Goal: Task Accomplishment & Management: Manage account settings

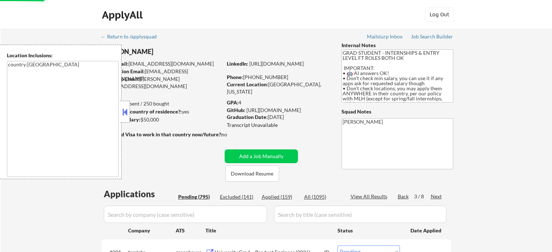
select select ""pending""
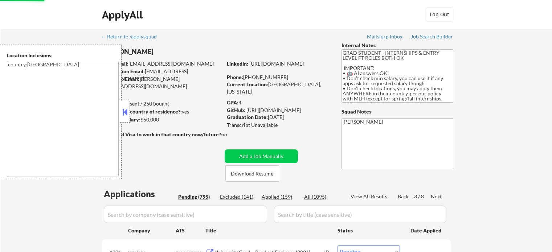
select select ""pending""
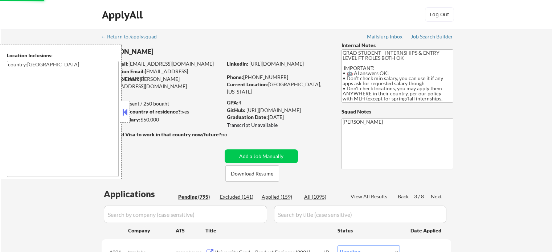
select select ""pending""
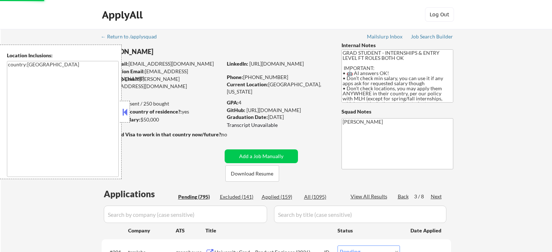
select select ""pending""
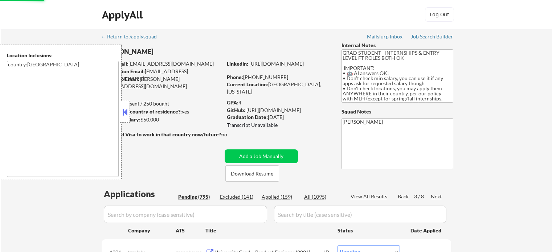
select select ""pending""
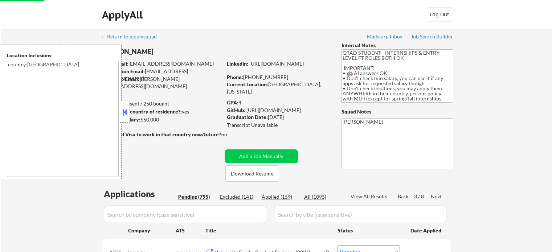
select select ""pending""
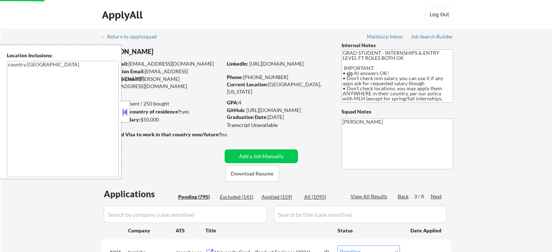
select select ""pending""
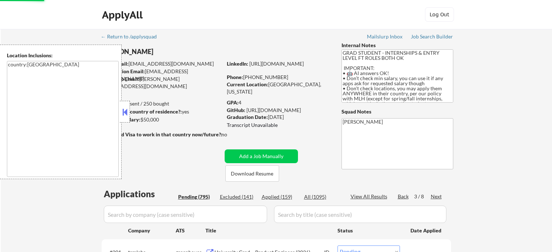
select select ""pending""
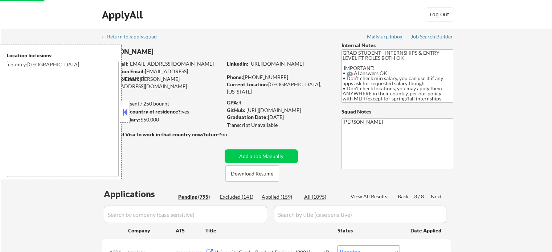
select select ""pending""
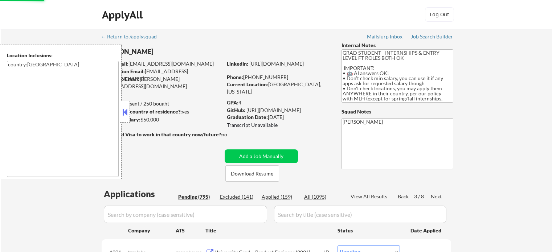
select select ""pending""
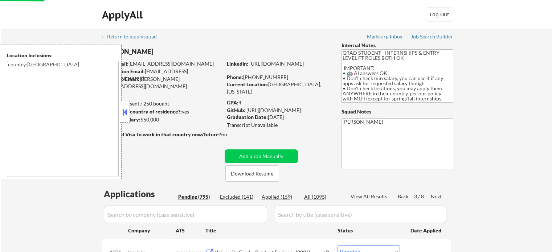
select select ""pending""
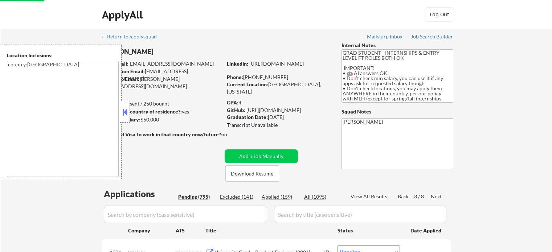
select select ""pending""
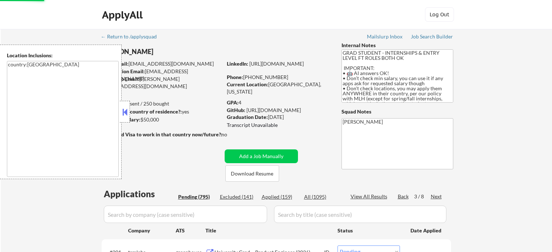
select select ""applied""
select select ""pending""
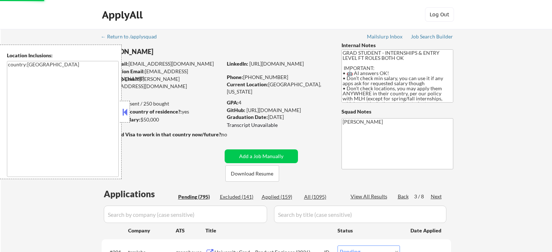
select select ""pending""
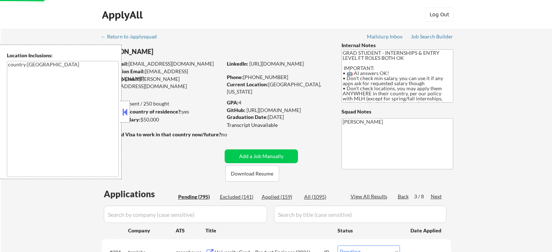
select select ""pending""
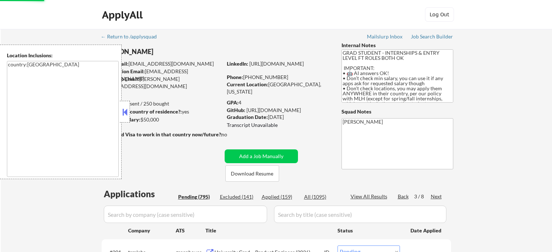
select select ""pending""
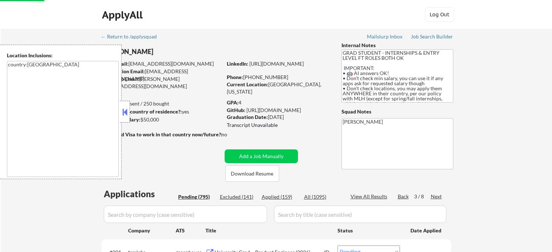
select select ""pending""
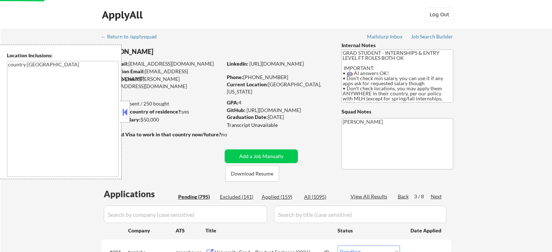
select select ""pending""
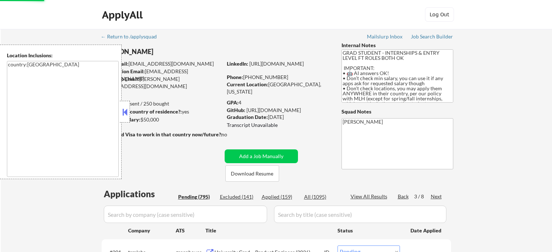
select select ""pending""
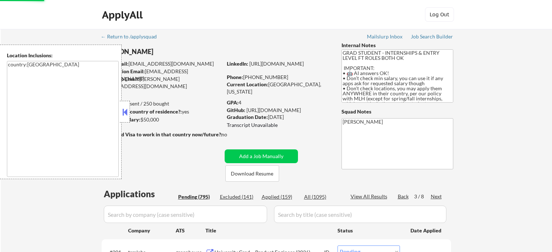
select select ""pending""
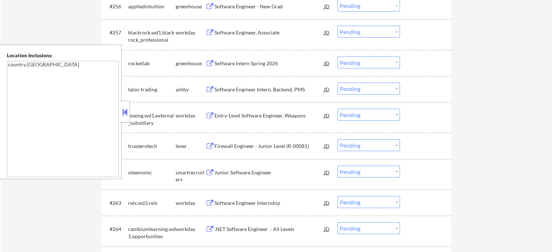
click at [230, 148] on div "Firewall Engineer - Junior Level (R-00081)" at bounding box center [269, 146] width 110 height 7
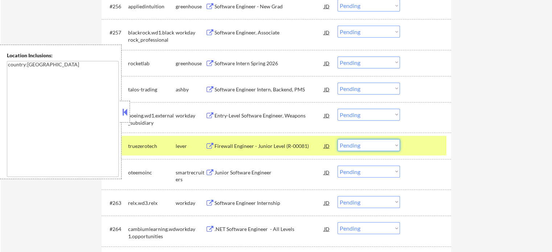
click at [356, 144] on select "Choose an option... Pending Applied Excluded (Questions) Excluded (Expired) Exc…" at bounding box center [369, 145] width 62 height 12
click at [338, 139] on select "Choose an option... Pending Applied Excluded (Questions) Excluded (Expired) Exc…" at bounding box center [369, 145] width 62 height 12
click at [416, 150] on div at bounding box center [426, 145] width 32 height 13
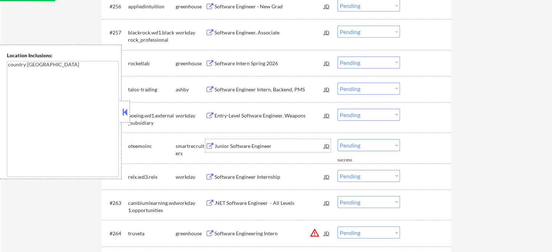
click at [254, 148] on div "Junior Software Engineer" at bounding box center [269, 146] width 110 height 7
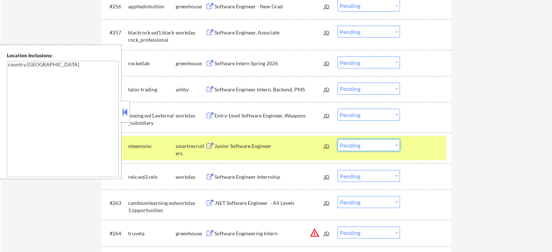
click at [355, 146] on select "Choose an option... Pending Applied Excluded (Questions) Excluded (Expired) Exc…" at bounding box center [369, 145] width 62 height 12
click at [338, 139] on select "Choose an option... Pending Applied Excluded (Questions) Excluded (Expired) Exc…" at bounding box center [369, 145] width 62 height 12
click at [410, 144] on div at bounding box center [426, 145] width 32 height 13
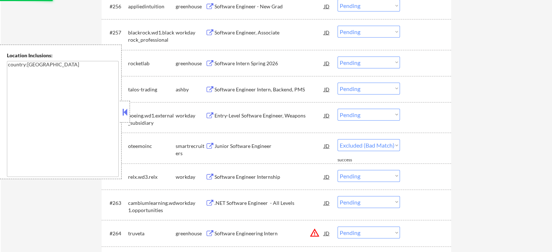
select select ""pending""
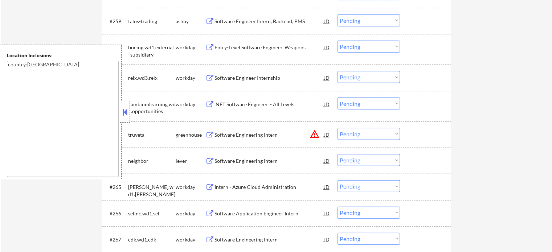
scroll to position [1919, 0]
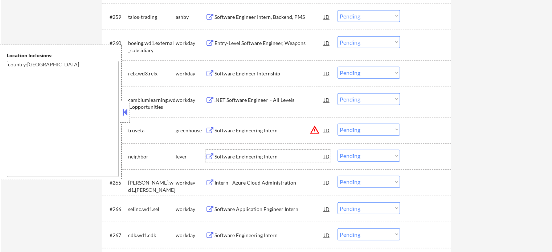
click at [257, 161] on div "Software Engineering Intern" at bounding box center [269, 156] width 110 height 13
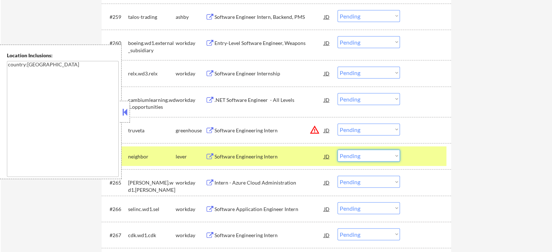
click at [356, 159] on select "Choose an option... Pending Applied Excluded (Questions) Excluded (Expired) Exc…" at bounding box center [369, 156] width 62 height 12
click at [338, 150] on select "Choose an option... Pending Applied Excluded (Questions) Excluded (Expired) Exc…" at bounding box center [369, 156] width 62 height 12
click at [425, 155] on div at bounding box center [426, 156] width 32 height 13
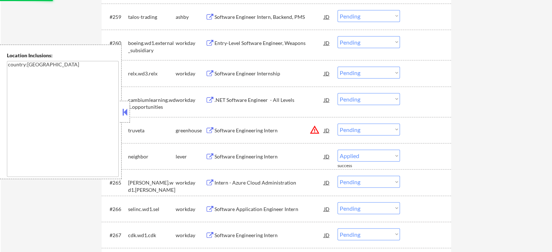
select select ""pending""
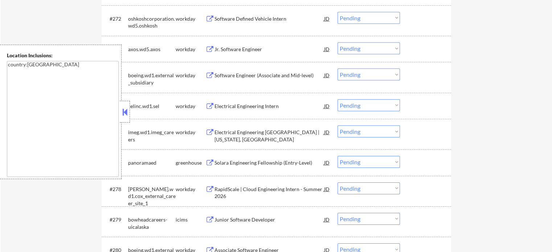
scroll to position [2318, 0]
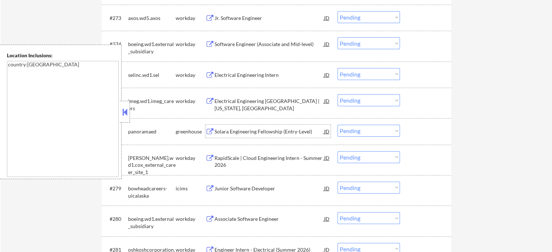
click at [238, 131] on div "Solara Engineering Fellowship (Entry-Level)" at bounding box center [269, 131] width 110 height 7
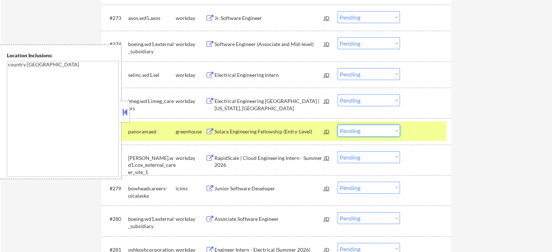
click at [359, 132] on select "Choose an option... Pending Applied Excluded (Questions) Excluded (Expired) Exc…" at bounding box center [369, 131] width 62 height 12
click at [338, 125] on select "Choose an option... Pending Applied Excluded (Questions) Excluded (Expired) Exc…" at bounding box center [369, 131] width 62 height 12
click at [429, 136] on div at bounding box center [426, 131] width 32 height 13
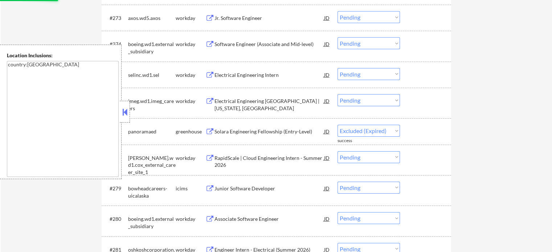
select select ""pending""
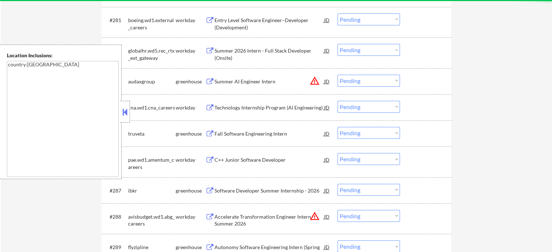
scroll to position [2573, 0]
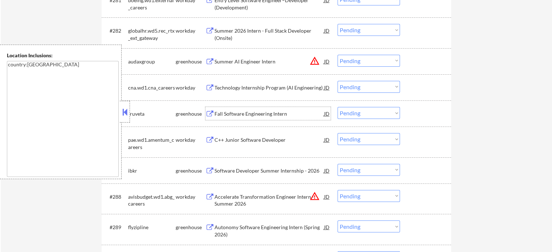
click at [264, 111] on div "Fall Software Engineering Intern" at bounding box center [269, 113] width 110 height 7
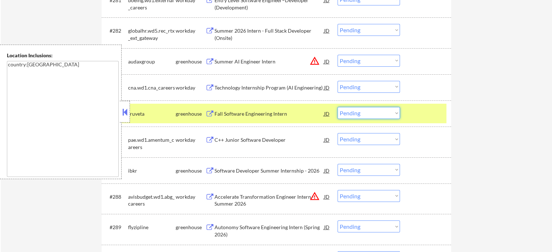
click at [351, 111] on select "Choose an option... Pending Applied Excluded (Questions) Excluded (Expired) Exc…" at bounding box center [369, 113] width 62 height 12
click at [338, 107] on select "Choose an option... Pending Applied Excluded (Questions) Excluded (Expired) Exc…" at bounding box center [369, 113] width 62 height 12
click at [414, 117] on div at bounding box center [426, 113] width 32 height 13
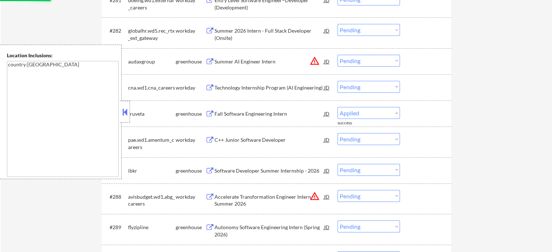
select select ""pending""
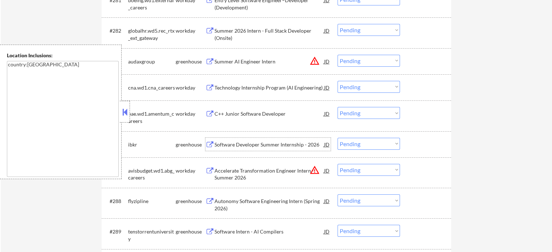
click at [253, 143] on div "Software Developer Summer Internship - 2026" at bounding box center [269, 144] width 110 height 7
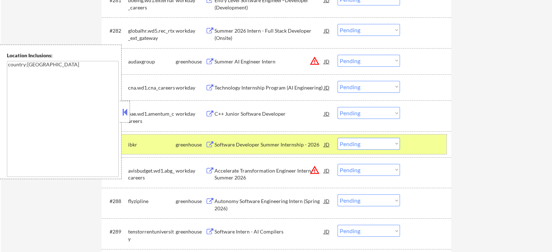
click at [420, 148] on div at bounding box center [426, 144] width 32 height 13
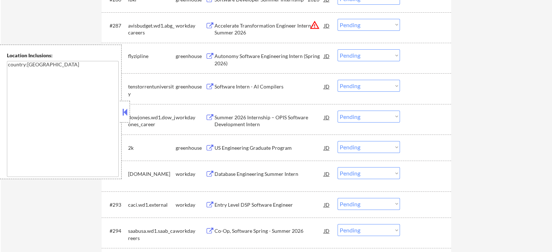
scroll to position [2754, 0]
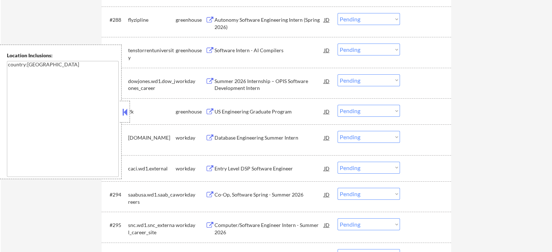
click at [229, 111] on div "US Engineering Graduate Program" at bounding box center [269, 111] width 110 height 7
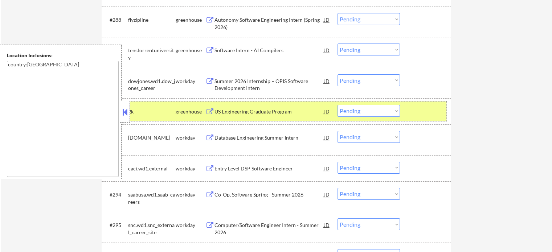
click at [421, 114] on div at bounding box center [426, 111] width 32 height 13
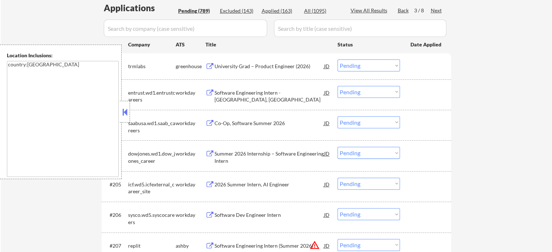
scroll to position [0, 0]
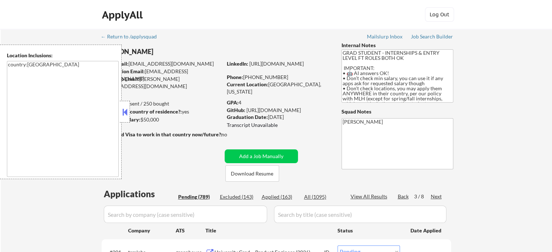
click at [440, 196] on div "Next" at bounding box center [437, 196] width 12 height 7
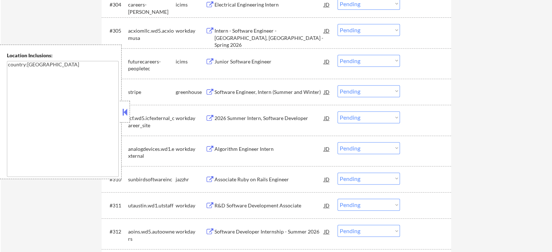
scroll to position [399, 0]
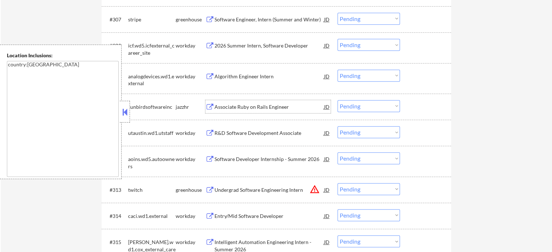
click at [238, 108] on div "Associate Ruby on Rails Engineer" at bounding box center [269, 106] width 110 height 7
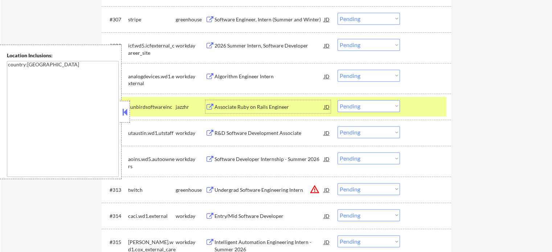
click at [369, 107] on select "Choose an option... Pending Applied Excluded (Questions) Excluded (Expired) Exc…" at bounding box center [369, 106] width 62 height 12
click at [338, 100] on select "Choose an option... Pending Applied Excluded (Questions) Excluded (Expired) Exc…" at bounding box center [369, 106] width 62 height 12
click at [433, 107] on div at bounding box center [426, 106] width 32 height 13
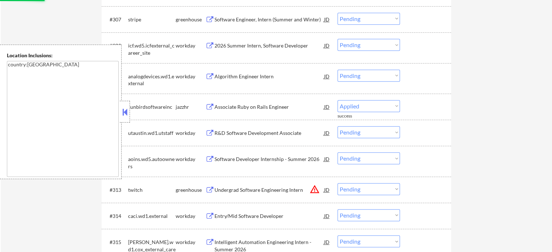
select select ""pending""
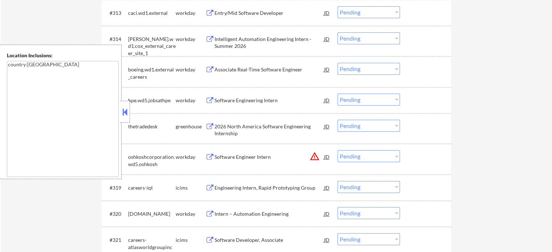
scroll to position [581, 0]
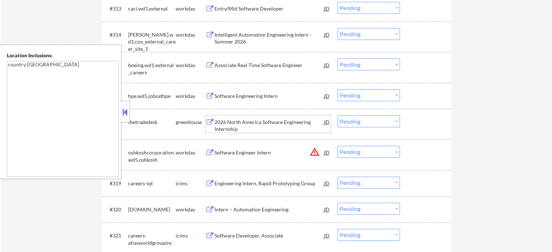
click at [267, 125] on div "2026 North America Software Engineering Internship" at bounding box center [269, 126] width 110 height 14
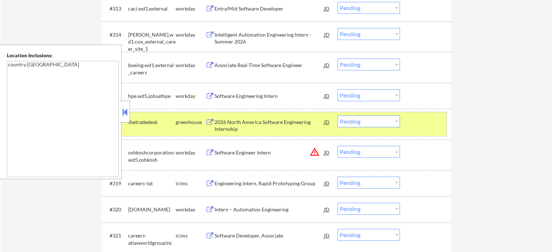
click at [434, 117] on div at bounding box center [426, 121] width 32 height 13
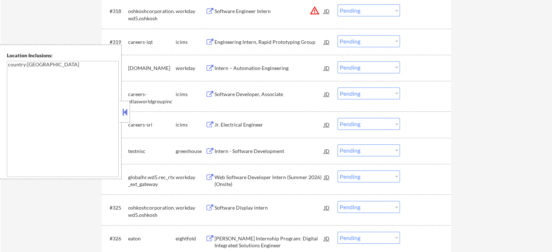
scroll to position [726, 0]
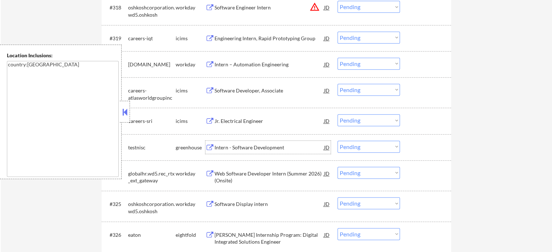
click at [263, 145] on div "Intern - Software Development" at bounding box center [269, 147] width 110 height 7
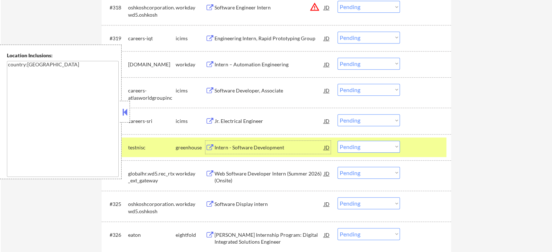
click at [416, 146] on div at bounding box center [426, 147] width 32 height 13
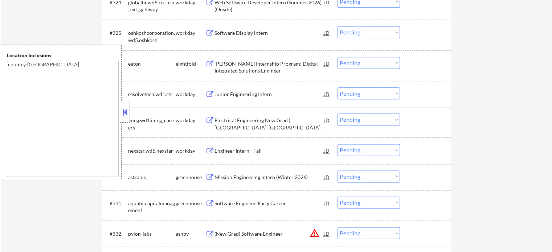
scroll to position [944, 0]
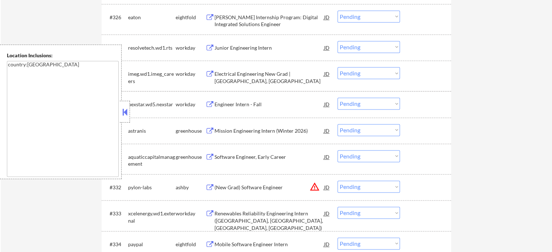
click at [240, 129] on div "Mission Engineering Intern (Winter 2026)" at bounding box center [269, 130] width 110 height 7
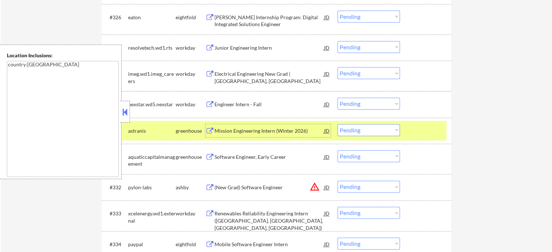
click at [417, 130] on div at bounding box center [426, 130] width 32 height 13
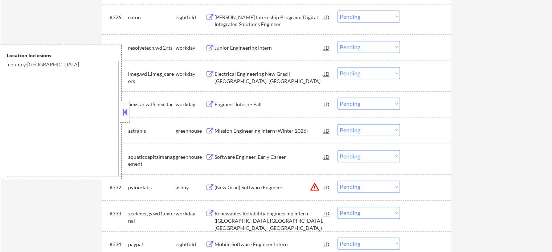
scroll to position [980, 0]
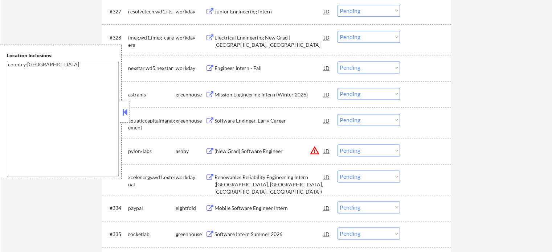
click at [251, 123] on div "Software Engineer, Early Career" at bounding box center [269, 120] width 110 height 7
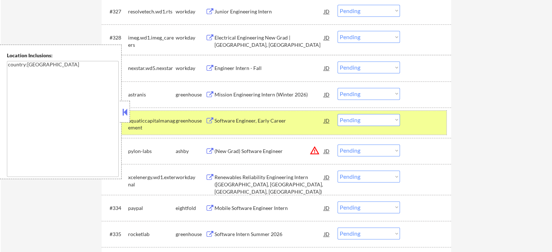
click at [427, 122] on div at bounding box center [426, 120] width 32 height 13
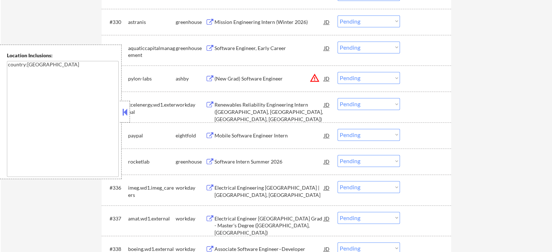
scroll to position [1089, 0]
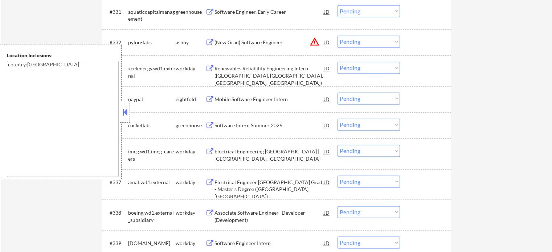
click at [250, 124] on div "Software Intern Summer 2026" at bounding box center [269, 125] width 110 height 7
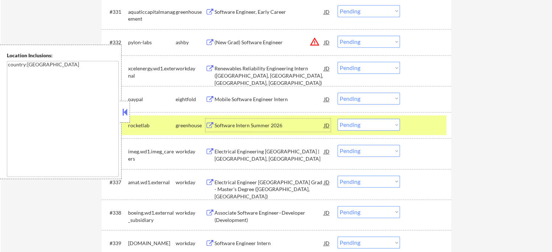
click at [415, 130] on div at bounding box center [426, 125] width 32 height 13
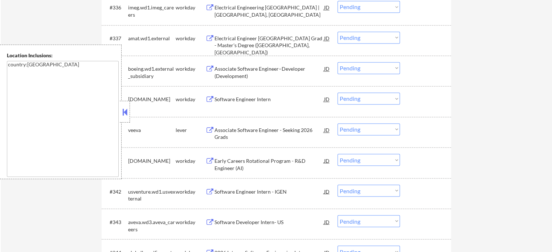
scroll to position [1234, 0]
click at [234, 125] on div "Associate Software Engineer - Seeking 2026 Grads" at bounding box center [269, 130] width 110 height 17
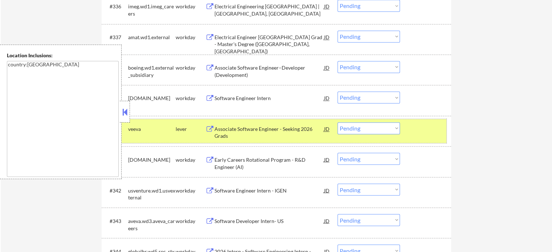
click at [421, 126] on div at bounding box center [426, 128] width 32 height 13
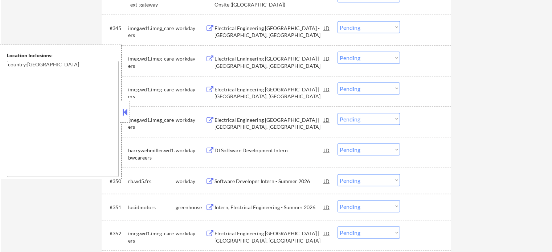
scroll to position [1561, 0]
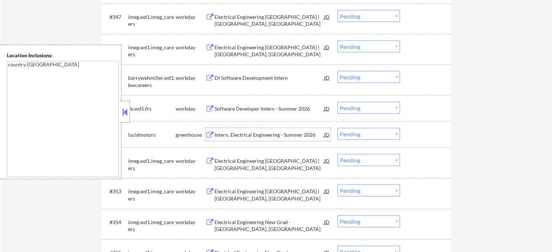
click at [235, 136] on div "Intern, Electrical Engineering - Summer 2026" at bounding box center [269, 134] width 110 height 7
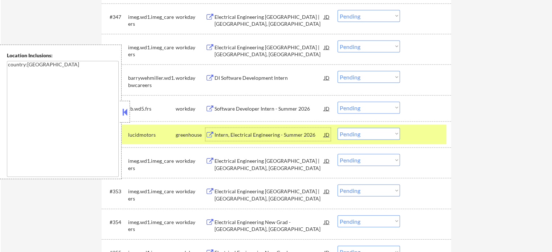
click at [414, 138] on div at bounding box center [426, 134] width 32 height 13
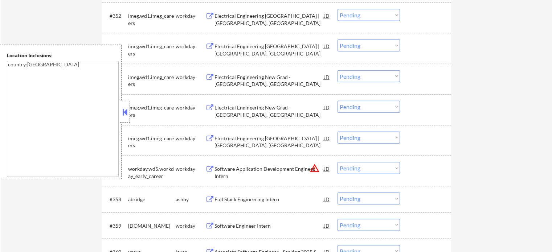
scroll to position [1742, 0]
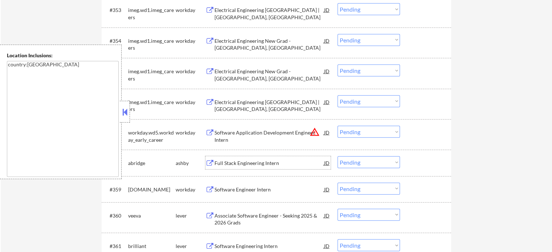
click at [250, 159] on div "Full Stack Engineering Intern" at bounding box center [269, 162] width 110 height 13
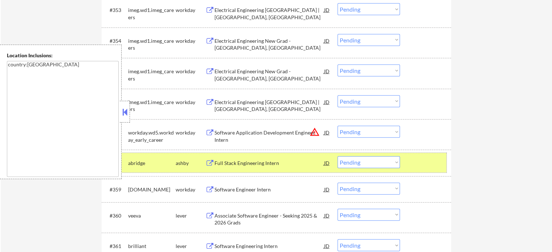
click at [420, 159] on div at bounding box center [426, 162] width 32 height 13
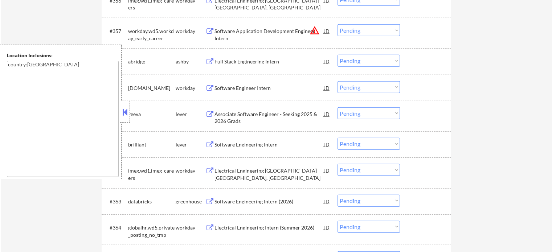
scroll to position [1887, 0]
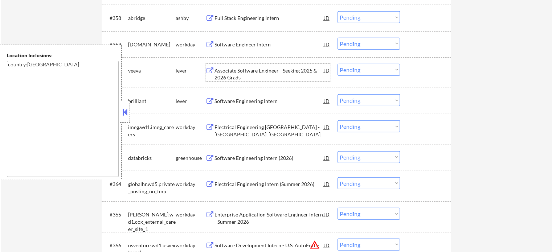
click at [251, 74] on div "Associate Software Engineer - Seeking 2025 & 2026 Grads" at bounding box center [269, 74] width 110 height 14
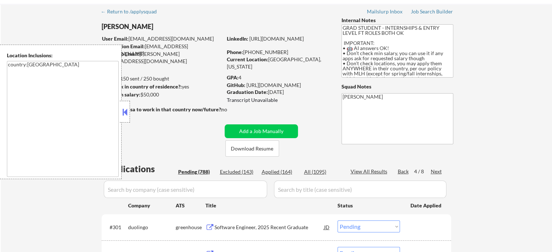
scroll to position [0, 0]
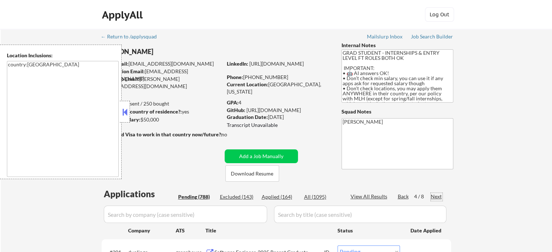
click at [437, 197] on div "Next" at bounding box center [437, 196] width 12 height 7
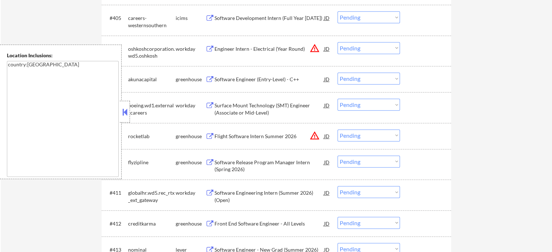
scroll to position [399, 0]
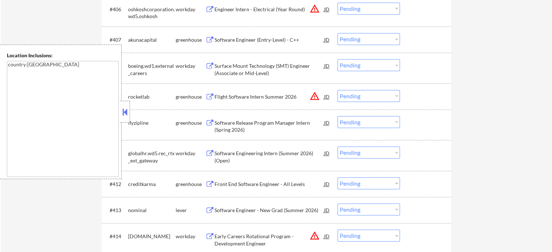
click at [264, 36] on div "Software Engineer (Entry-Level) - C++" at bounding box center [269, 39] width 110 height 7
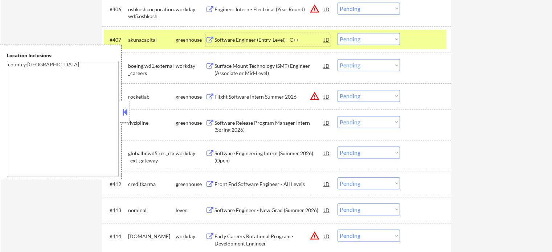
click at [422, 37] on div at bounding box center [426, 39] width 32 height 13
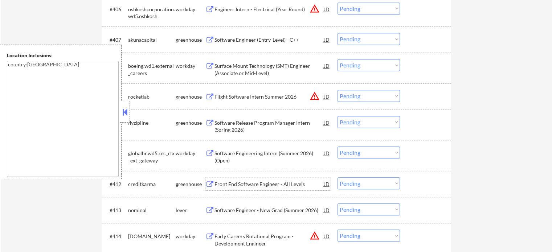
click at [265, 181] on div "Front End Software Engineer - All Levels" at bounding box center [269, 184] width 110 height 7
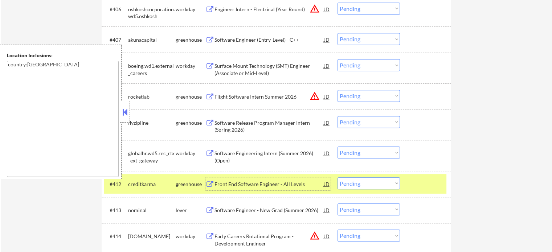
click at [422, 184] on div at bounding box center [426, 183] width 32 height 13
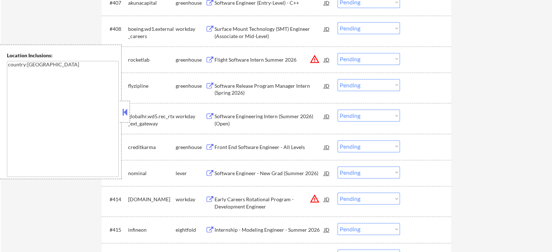
scroll to position [472, 0]
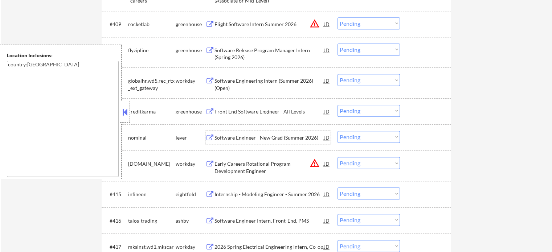
click at [236, 138] on div "Software Engineer - New Grad (Summer 2026)" at bounding box center [269, 137] width 110 height 7
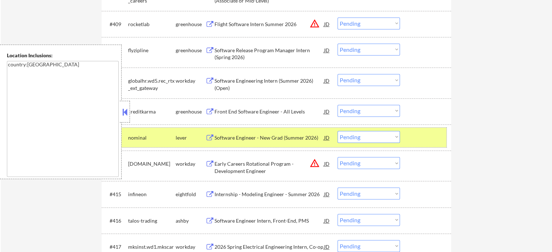
click at [428, 143] on div at bounding box center [426, 137] width 32 height 13
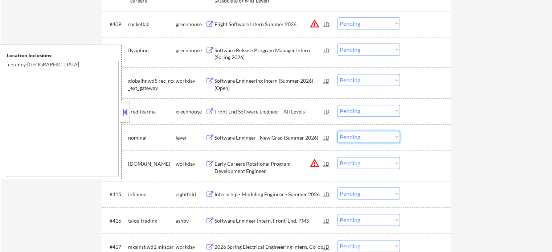
click at [363, 140] on select "Choose an option... Pending Applied Excluded (Questions) Excluded (Expired) Exc…" at bounding box center [369, 137] width 62 height 12
click at [338, 131] on select "Choose an option... Pending Applied Excluded (Questions) Excluded (Expired) Exc…" at bounding box center [369, 137] width 62 height 12
select select ""pending""
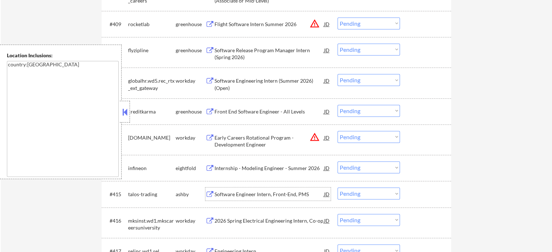
click at [254, 197] on div "Software Engineer Intern, Front-End, PMS" at bounding box center [269, 194] width 110 height 7
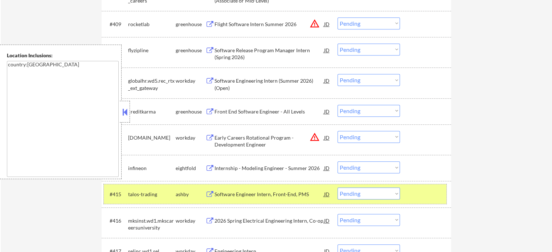
click at [424, 193] on div at bounding box center [426, 194] width 32 height 13
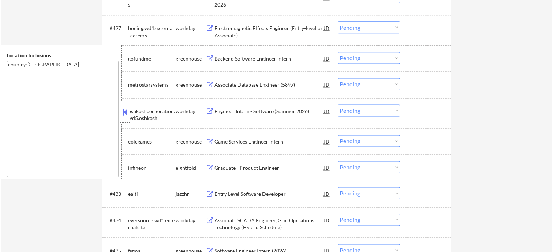
scroll to position [980, 0]
click at [234, 82] on div "Associate Database Engineer (5897)" at bounding box center [269, 84] width 110 height 7
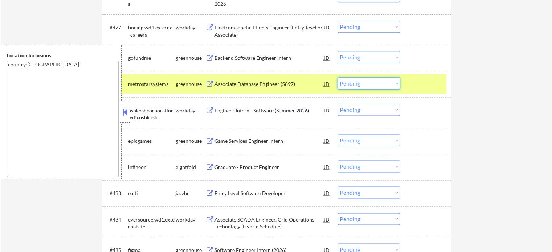
click at [362, 85] on select "Choose an option... Pending Applied Excluded (Questions) Excluded (Expired) Exc…" at bounding box center [369, 83] width 62 height 12
click at [338, 77] on select "Choose an option... Pending Applied Excluded (Questions) Excluded (Expired) Exc…" at bounding box center [369, 83] width 62 height 12
select select ""pending""
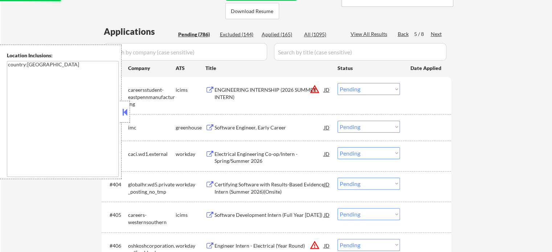
scroll to position [133, 0]
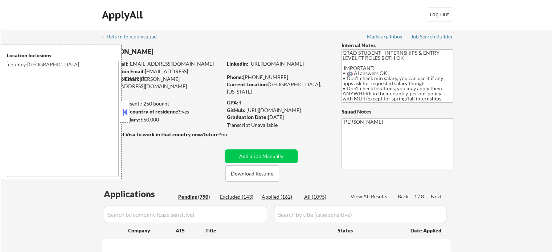
select select ""pending""
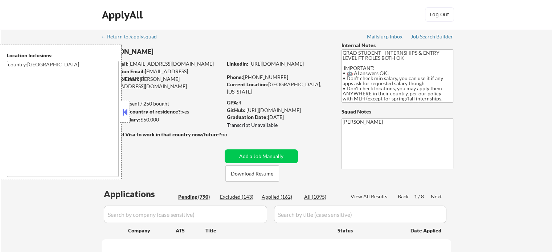
select select ""pending""
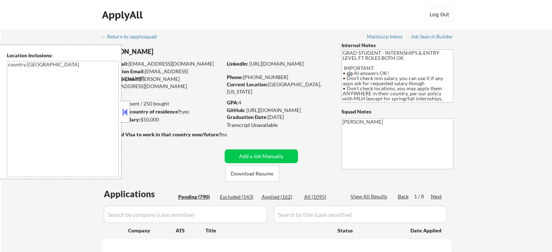
select select ""pending""
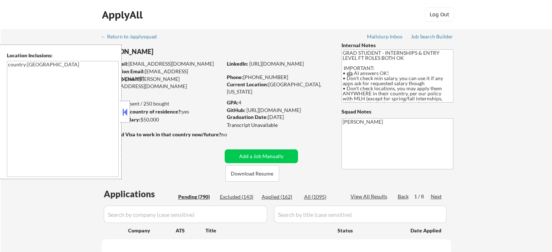
select select ""pending""
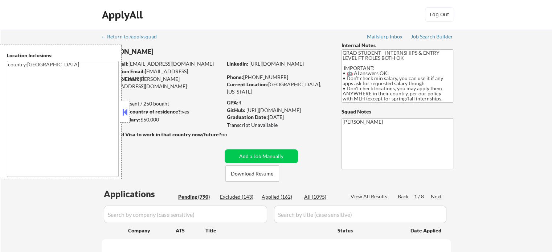
select select ""pending""
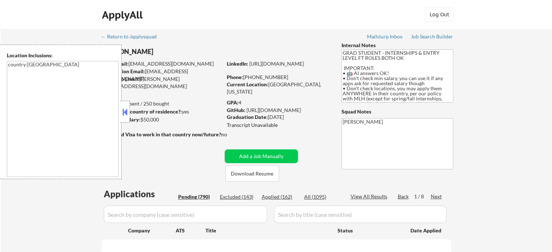
select select ""pending""
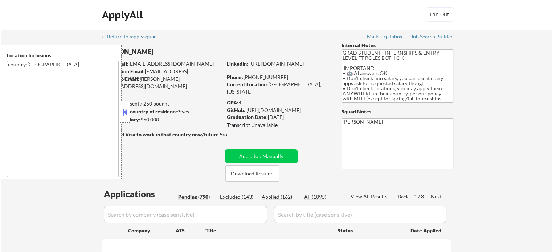
select select ""pending""
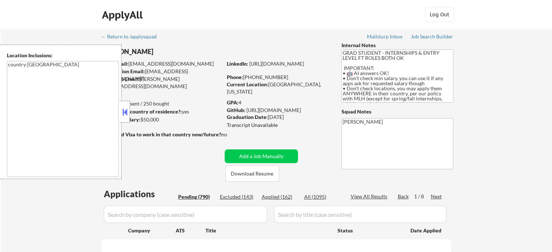
select select ""pending""
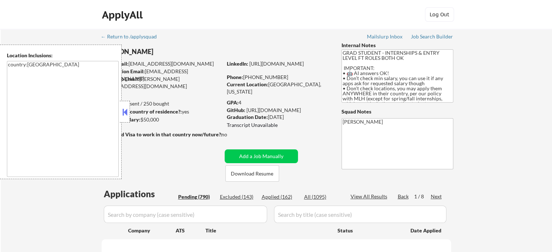
select select ""pending""
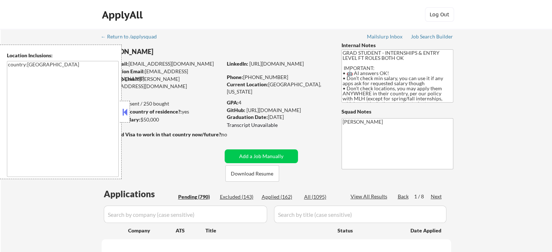
select select ""pending""
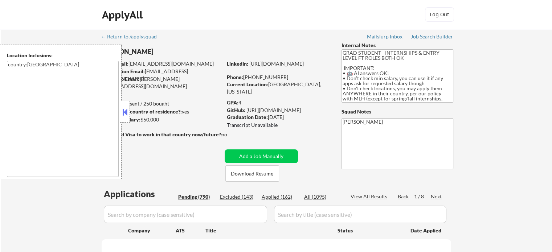
select select ""pending""
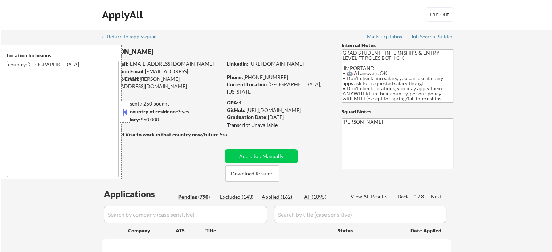
select select ""pending""
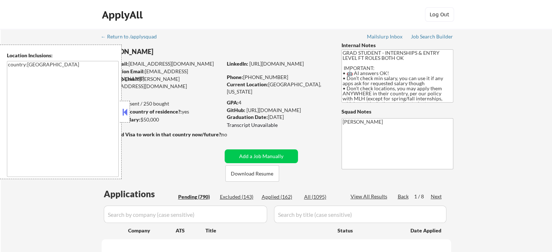
select select ""pending""
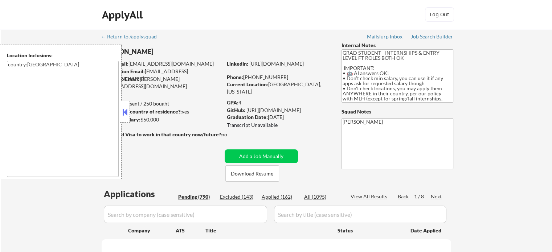
select select ""pending""
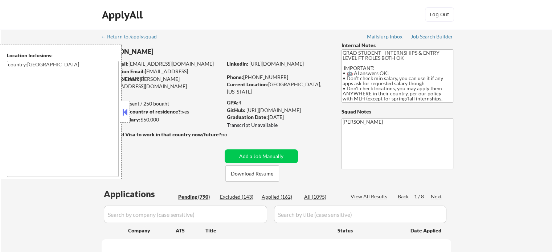
select select ""pending""
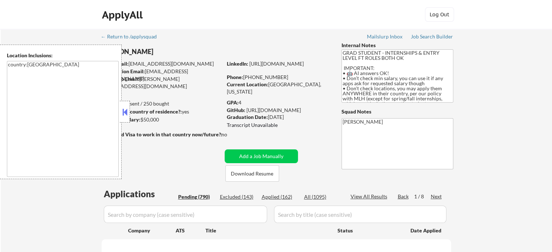
select select ""pending""
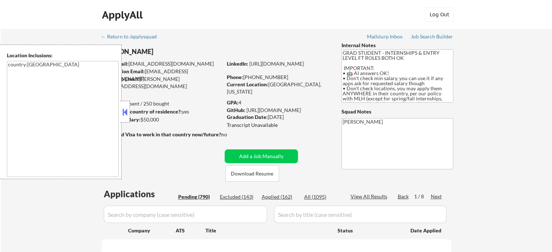
select select ""pending""
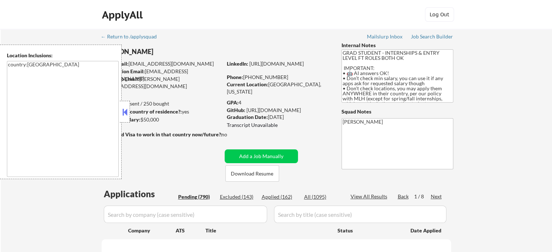
select select ""pending""
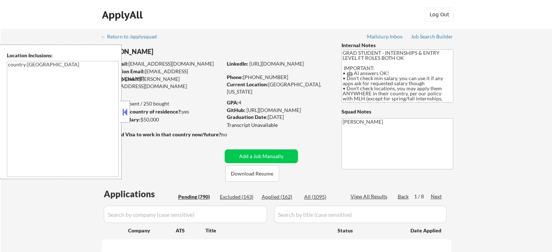
select select ""pending""
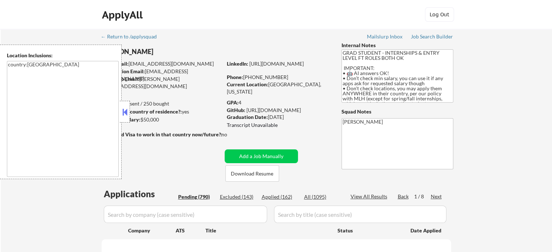
select select ""pending""
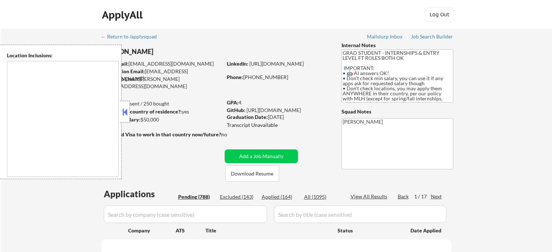
type textarea "country:[GEOGRAPHIC_DATA]"
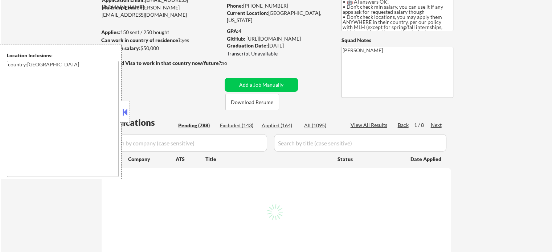
scroll to position [73, 0]
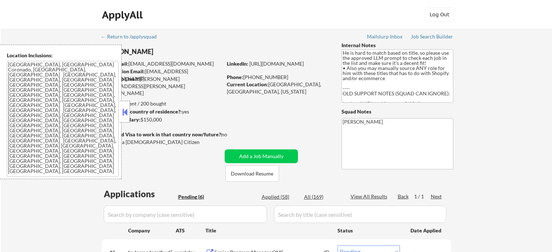
select select ""pending""
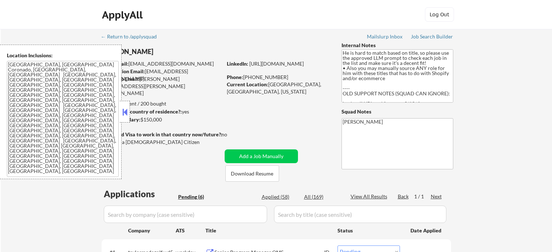
select select ""pending""
click at [127, 116] on button at bounding box center [125, 112] width 8 height 11
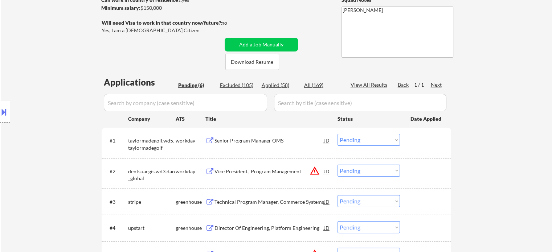
scroll to position [109, 0]
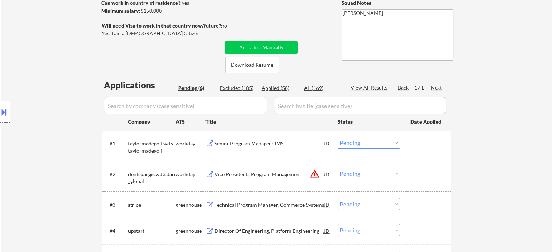
click at [6, 117] on button at bounding box center [4, 112] width 8 height 12
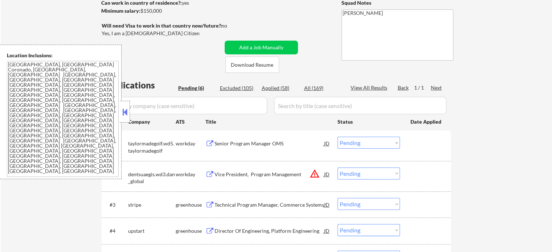
click at [125, 110] on button at bounding box center [125, 112] width 8 height 11
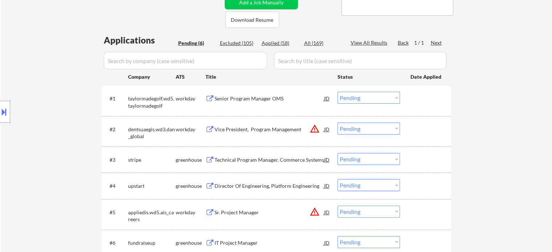
scroll to position [218, 0]
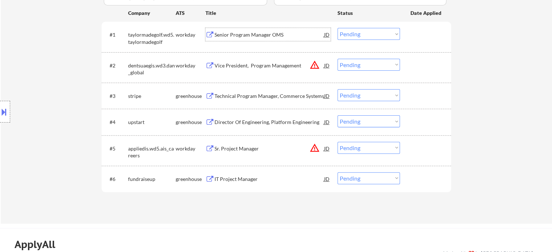
click at [235, 34] on div "Senior Program Manager OMS" at bounding box center [269, 34] width 110 height 7
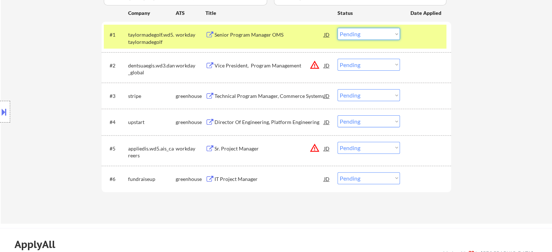
click at [343, 37] on select "Choose an option... Pending Applied Excluded (Questions) Excluded (Expired) Exc…" at bounding box center [369, 34] width 62 height 12
click at [338, 28] on select "Choose an option... Pending Applied Excluded (Questions) Excluded (Expired) Exc…" at bounding box center [369, 34] width 62 height 12
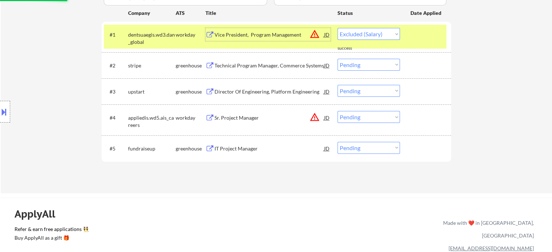
click at [263, 41] on div "Vice President, Program Management" at bounding box center [269, 34] width 110 height 13
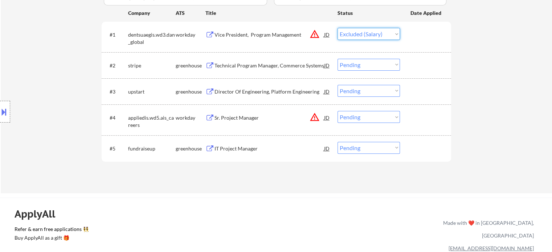
click at [352, 33] on select "Choose an option... Pending Applied Excluded (Questions) Excluded (Expired) Exc…" at bounding box center [369, 34] width 62 height 12
click at [338, 28] on select "Choose an option... Pending Applied Excluded (Questions) Excluded (Expired) Exc…" at bounding box center [369, 34] width 62 height 12
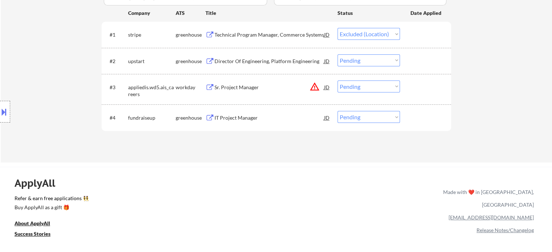
click at [245, 39] on div "Technical Program Manager, Commerce Systems" at bounding box center [269, 34] width 110 height 13
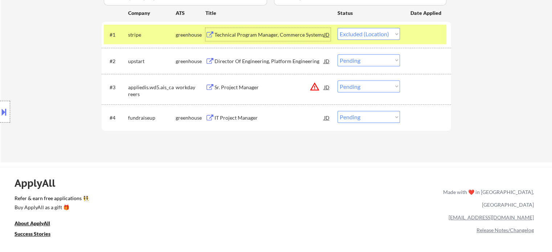
click at [353, 34] on select "Choose an option... Pending Applied Excluded (Questions) Excluded (Expired) Exc…" at bounding box center [369, 34] width 62 height 12
click at [338, 28] on select "Choose an option... Pending Applied Excluded (Questions) Excluded (Expired) Exc…" at bounding box center [369, 34] width 62 height 12
click at [422, 34] on div at bounding box center [426, 34] width 32 height 13
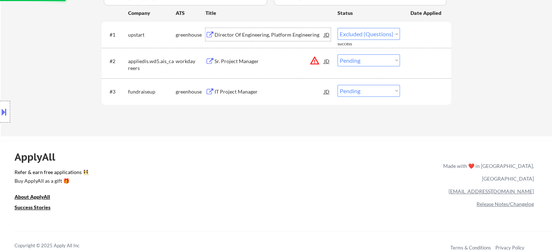
click at [264, 39] on div "Director Of Engineering, Platform Engineering" at bounding box center [269, 34] width 110 height 13
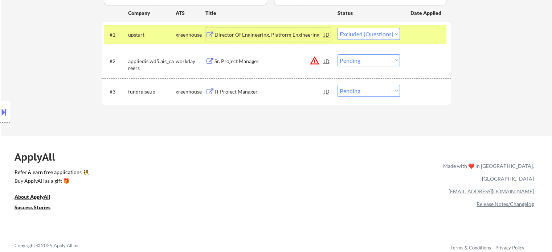
click at [367, 36] on select "Choose an option... Pending Applied Excluded (Questions) Excluded (Expired) Exc…" at bounding box center [369, 34] width 62 height 12
click at [338, 28] on select "Choose an option... Pending Applied Excluded (Questions) Excluded (Expired) Exc…" at bounding box center [369, 34] width 62 height 12
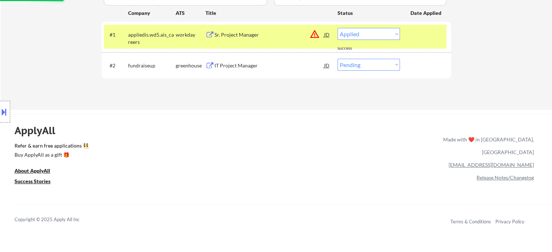
click at [422, 41] on div "#1 appliedis.wd5.ais_careers workday Sr. Project Manager JD warning_amber Choos…" at bounding box center [275, 37] width 343 height 24
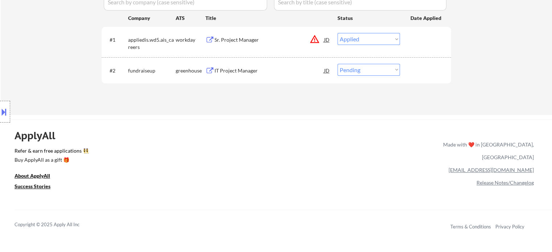
scroll to position [145, 0]
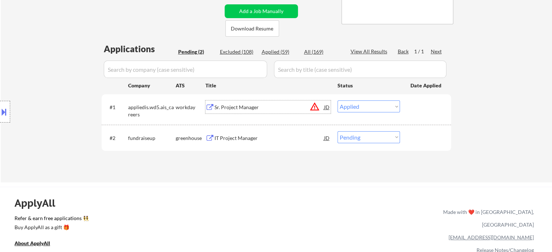
click at [238, 101] on div "Sr. Project Manager" at bounding box center [269, 107] width 110 height 13
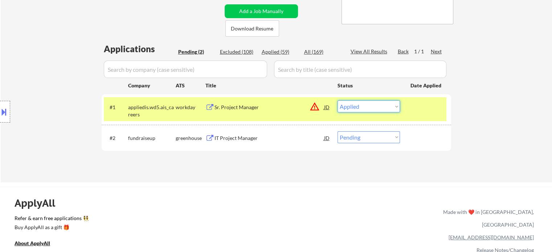
click at [355, 107] on select "Choose an option... Pending Applied Excluded (Questions) Excluded (Expired) Exc…" at bounding box center [369, 107] width 62 height 12
click at [338, 101] on select "Choose an option... Pending Applied Excluded (Questions) Excluded (Expired) Exc…" at bounding box center [369, 107] width 62 height 12
click at [3, 117] on button at bounding box center [4, 112] width 8 height 12
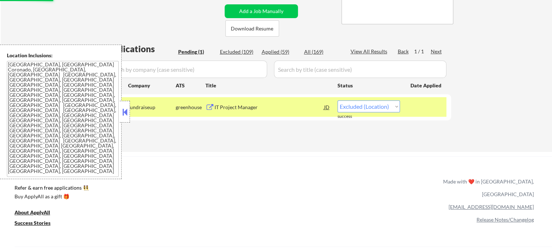
click at [123, 117] on button at bounding box center [125, 112] width 8 height 11
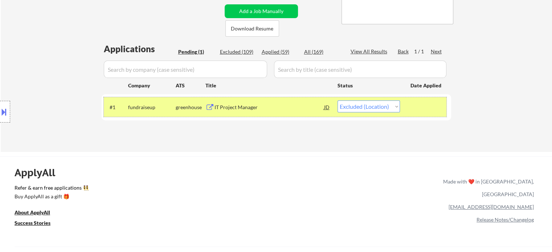
click at [418, 115] on div "#1 fundraiseup greenhouse IT Project Manager JD warning_amber Choose an option.…" at bounding box center [275, 107] width 343 height 20
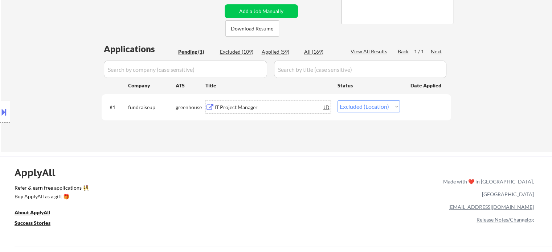
click at [216, 108] on div "IT Project Manager" at bounding box center [269, 107] width 110 height 7
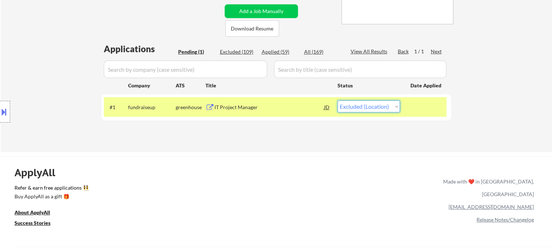
click at [365, 104] on select "Choose an option... Pending Applied Excluded (Questions) Excluded (Expired) Exc…" at bounding box center [369, 107] width 62 height 12
select select ""excluded__bad_match_""
click at [338, 101] on select "Choose an option... Pending Applied Excluded (Questions) Excluded (Expired) Exc…" at bounding box center [369, 107] width 62 height 12
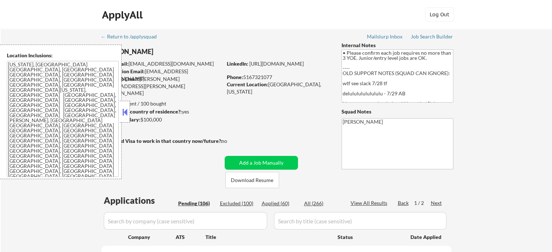
select select ""pending""
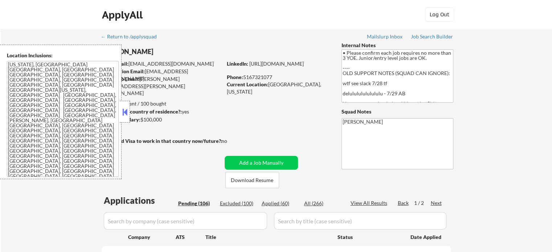
select select ""pending""
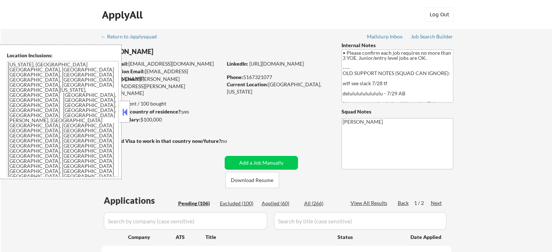
select select ""pending""
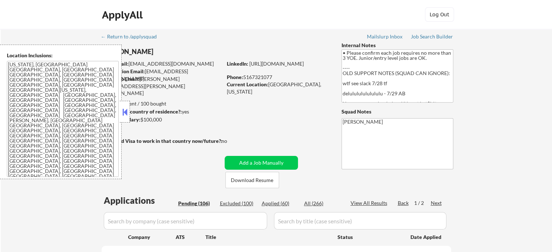
select select ""pending""
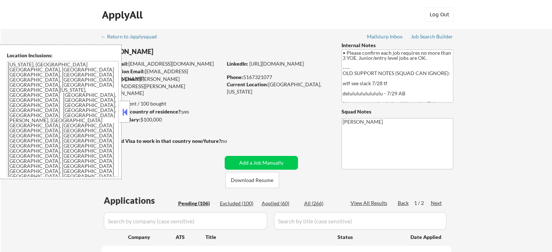
select select ""pending""
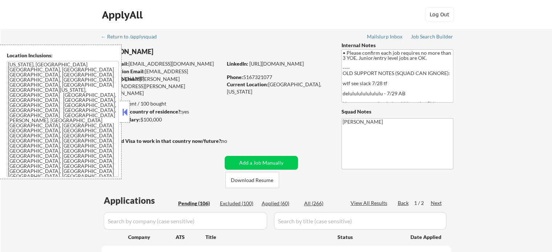
select select ""pending""
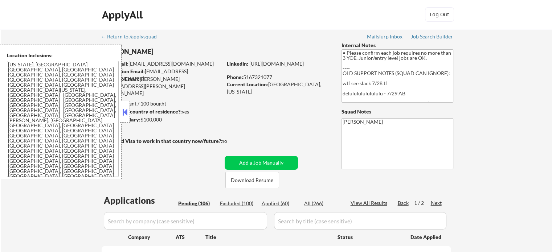
select select ""pending""
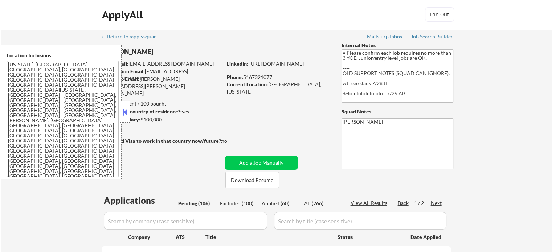
select select ""pending""
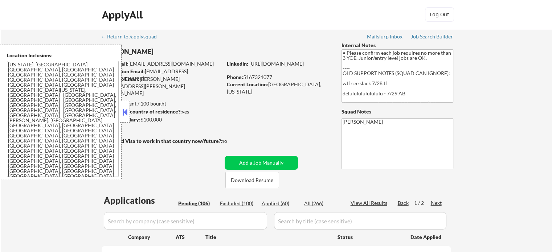
select select ""pending""
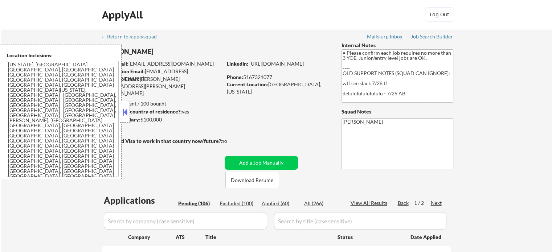
select select ""pending""
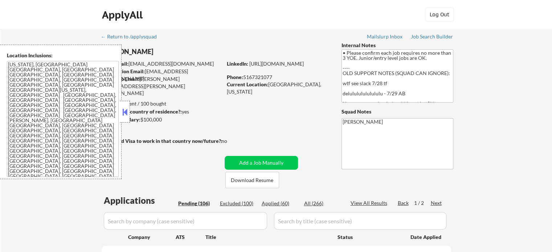
select select ""pending""
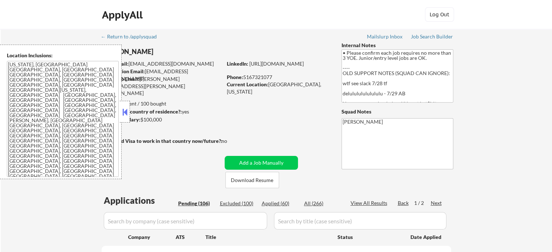
select select ""pending""
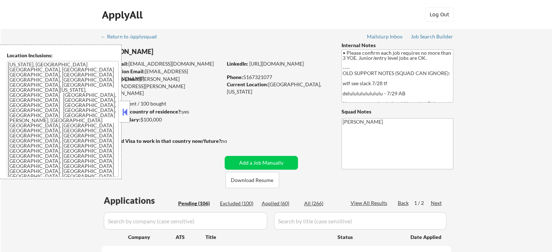
select select ""pending""
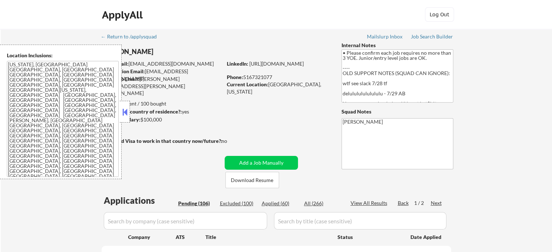
select select ""pending""
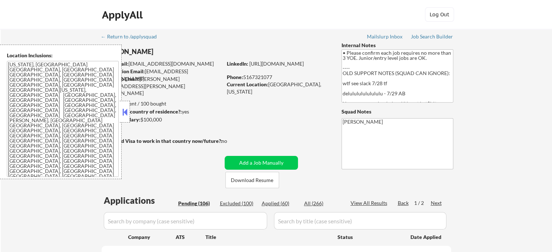
select select ""pending""
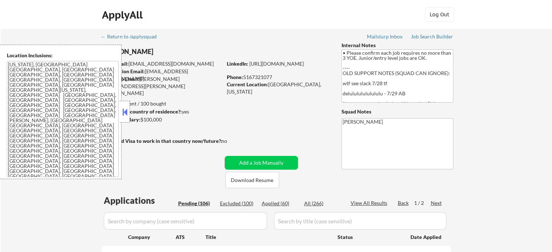
select select ""pending""
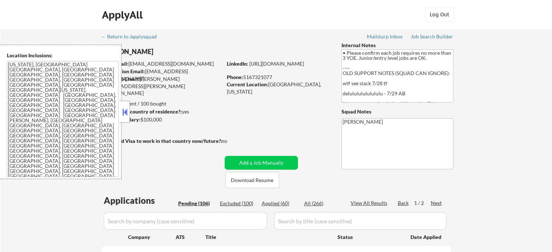
select select ""pending""
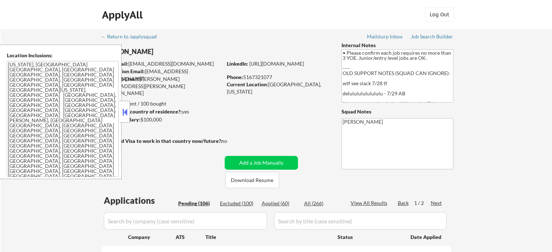
select select ""pending""
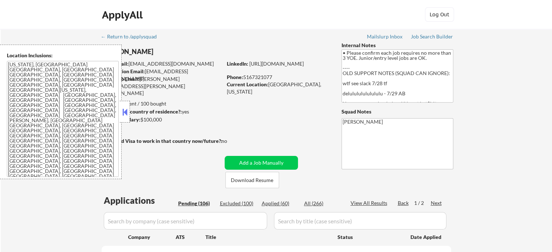
select select ""pending""
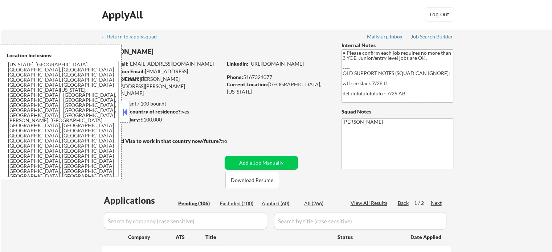
select select ""pending""
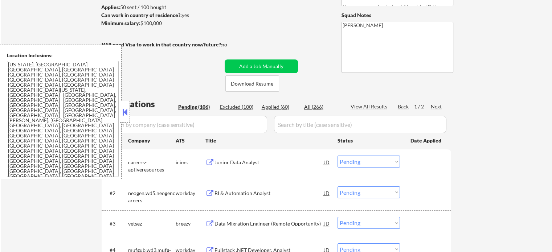
scroll to position [109, 0]
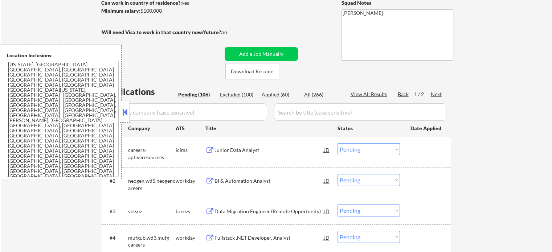
click at [379, 94] on div "View All Results" at bounding box center [370, 94] width 39 height 7
select select ""pending""
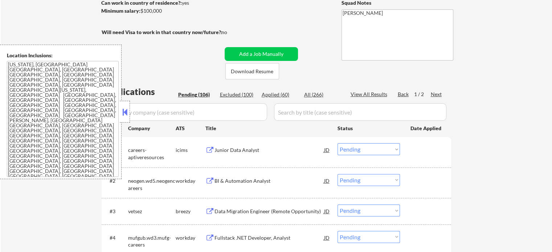
select select ""pending""
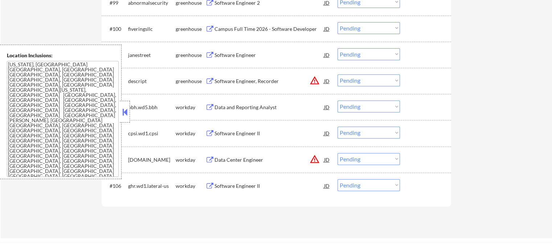
scroll to position [3089, 0]
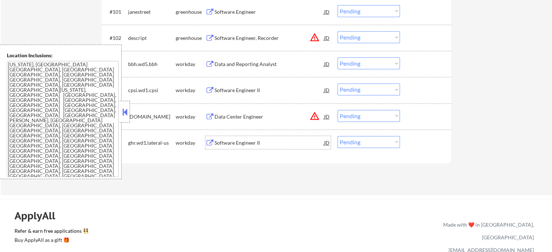
click at [250, 145] on div "Software Engineer II" at bounding box center [269, 142] width 110 height 7
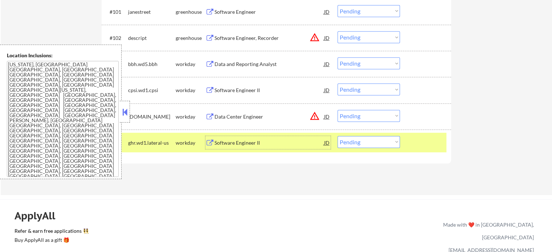
click at [376, 145] on select "Choose an option... Pending Applied Excluded (Questions) Excluded (Expired) Exc…" at bounding box center [369, 142] width 62 height 12
select select ""excluded__bad_match_""
click at [338, 136] on select "Choose an option... Pending Applied Excluded (Questions) Excluded (Expired) Exc…" at bounding box center [369, 142] width 62 height 12
click at [412, 144] on div at bounding box center [426, 142] width 32 height 13
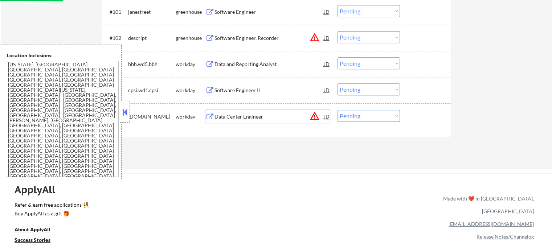
click at [237, 119] on div "Data Center Engineer" at bounding box center [269, 116] width 110 height 7
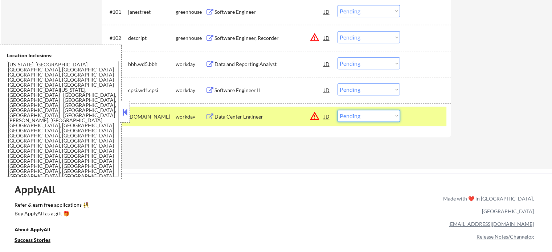
click at [348, 113] on select "Choose an option... Pending Applied Excluded (Questions) Excluded (Expired) Exc…" at bounding box center [369, 116] width 62 height 12
select select ""excluded__expired_""
click at [338, 110] on select "Choose an option... Pending Applied Excluded (Questions) Excluded (Expired) Exc…" at bounding box center [369, 116] width 62 height 12
click at [426, 121] on div at bounding box center [426, 116] width 32 height 13
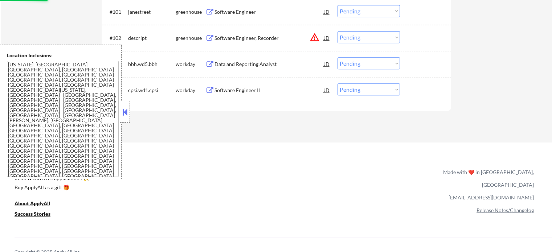
click at [241, 91] on div "Software Engineer II" at bounding box center [269, 90] width 110 height 7
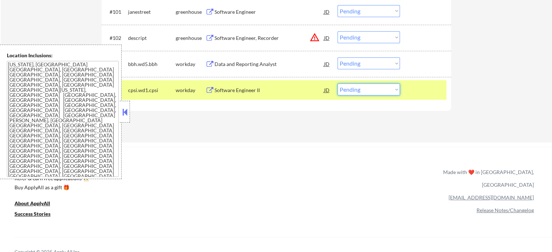
click at [379, 89] on select "Choose an option... Pending Applied Excluded (Questions) Excluded (Expired) Exc…" at bounding box center [369, 89] width 62 height 12
select select ""applied""
click at [338, 84] on select "Choose an option... Pending Applied Excluded (Questions) Excluded (Expired) Exc…" at bounding box center [369, 89] width 62 height 12
click at [422, 92] on div at bounding box center [426, 89] width 32 height 13
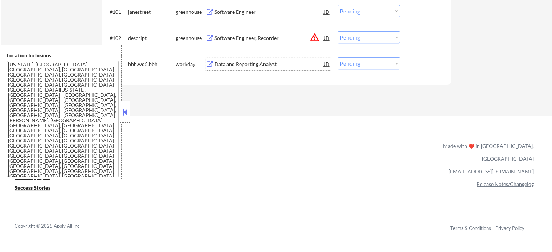
click at [254, 67] on div "Data and Reporting Analyst" at bounding box center [269, 64] width 110 height 7
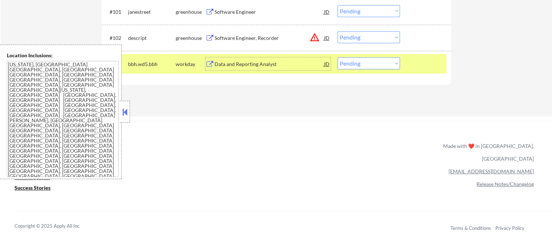
click at [344, 64] on select "Choose an option... Pending Applied Excluded (Questions) Excluded (Expired) Exc…" at bounding box center [369, 63] width 62 height 12
select select ""excluded__expired_""
click at [338, 58] on select "Choose an option... Pending Applied Excluded (Questions) Excluded (Expired) Exc…" at bounding box center [369, 63] width 62 height 12
click at [412, 63] on div at bounding box center [426, 63] width 32 height 13
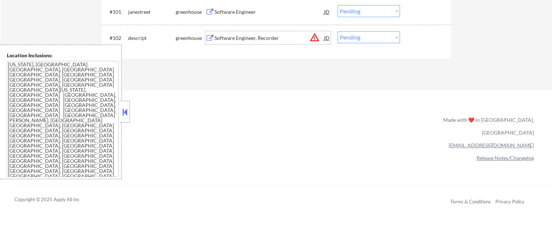
click at [240, 37] on div "Software Engineer, Recorder" at bounding box center [269, 37] width 110 height 7
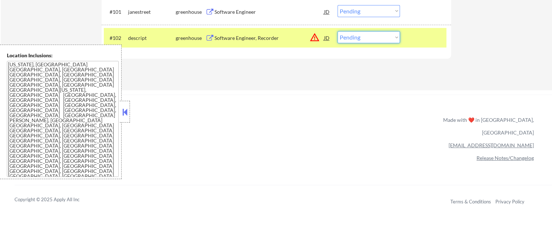
click at [354, 38] on select "Choose an option... Pending Applied Excluded (Questions) Excluded (Expired) Exc…" at bounding box center [369, 37] width 62 height 12
select select ""excluded__bad_match_""
click at [338, 31] on select "Choose an option... Pending Applied Excluded (Questions) Excluded (Expired) Exc…" at bounding box center [369, 37] width 62 height 12
click at [428, 42] on div at bounding box center [426, 37] width 32 height 13
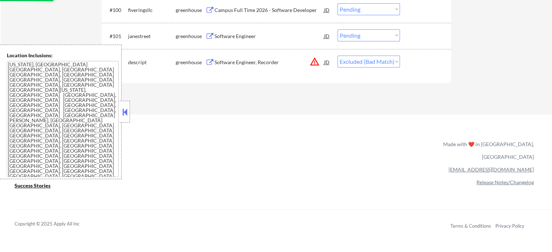
scroll to position [3053, 0]
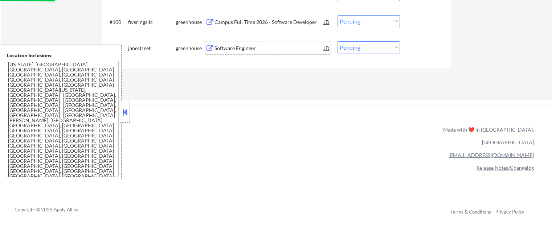
click at [232, 49] on div "Software Engineer" at bounding box center [269, 48] width 110 height 7
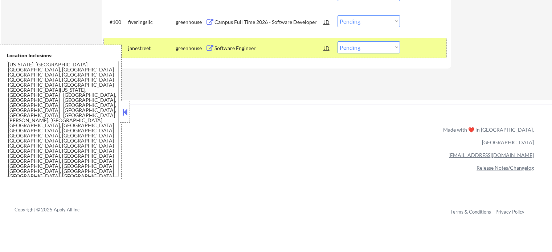
click at [412, 55] on div "#101 janestreet greenhouse Software Engineer JD Choose an option... Pending App…" at bounding box center [275, 48] width 343 height 20
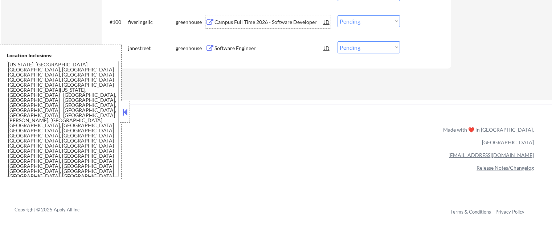
click at [266, 27] on div "Campus Full Time 2026 - Software Developer" at bounding box center [269, 21] width 110 height 13
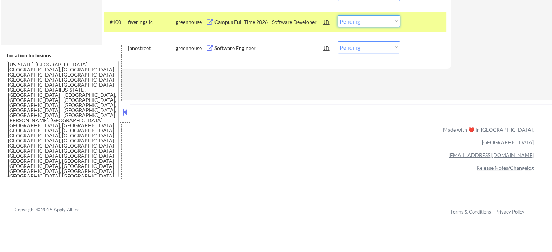
click at [366, 23] on select "Choose an option... Pending Applied Excluded (Questions) Excluded (Expired) Exc…" at bounding box center [369, 21] width 62 height 12
click at [338, 15] on select "Choose an option... Pending Applied Excluded (Questions) Excluded (Expired) Exc…" at bounding box center [369, 21] width 62 height 12
click at [412, 17] on div at bounding box center [426, 21] width 32 height 13
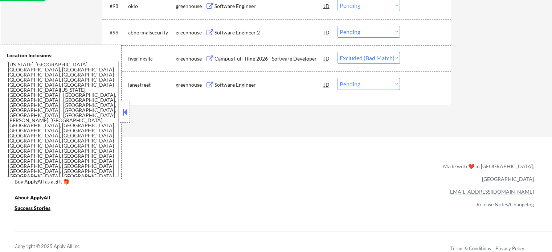
scroll to position [2980, 0]
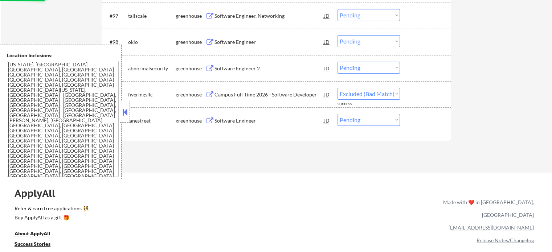
select select ""pending""
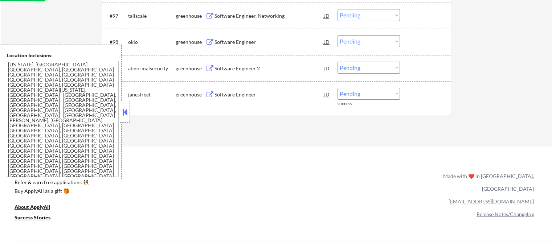
click at [228, 67] on div "Software Engineer 2" at bounding box center [269, 68] width 110 height 7
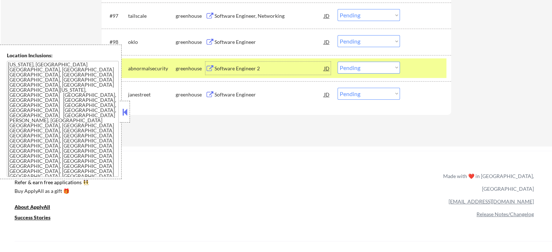
click at [430, 71] on div at bounding box center [426, 68] width 32 height 13
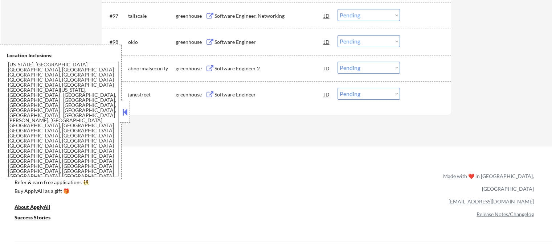
click at [249, 42] on div "Software Engineer" at bounding box center [269, 41] width 110 height 7
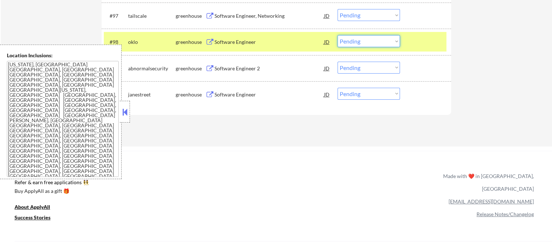
click at [350, 45] on select "Choose an option... Pending Applied Excluded (Questions) Excluded (Expired) Exc…" at bounding box center [369, 41] width 62 height 12
click at [338, 36] on select "Choose an option... Pending Applied Excluded (Questions) Excluded (Expired) Exc…" at bounding box center [369, 41] width 62 height 12
click at [422, 48] on div at bounding box center [426, 41] width 32 height 13
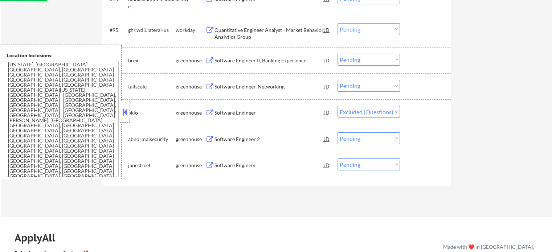
scroll to position [2907, 0]
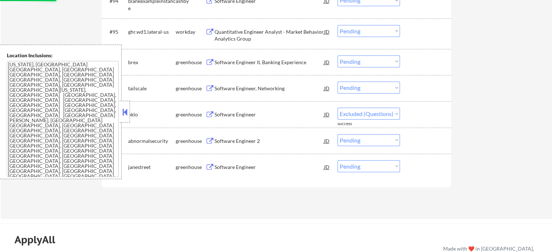
select select ""pending""
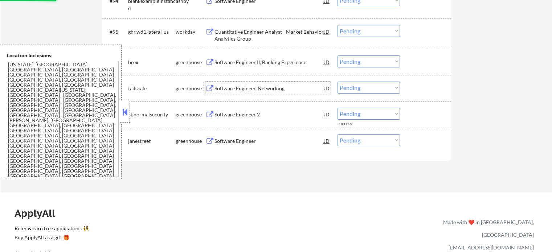
click at [238, 90] on div "Software Engineer, Networking" at bounding box center [269, 88] width 110 height 7
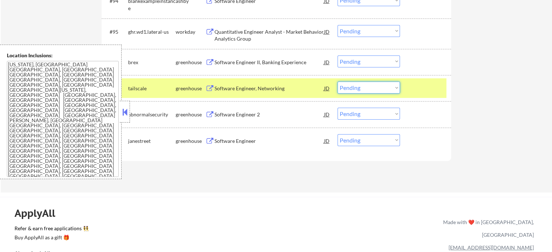
click at [385, 87] on select "Choose an option... Pending Applied Excluded (Questions) Excluded (Expired) Exc…" at bounding box center [369, 88] width 62 height 12
click at [338, 82] on select "Choose an option... Pending Applied Excluded (Questions) Excluded (Expired) Exc…" at bounding box center [369, 88] width 62 height 12
click at [422, 88] on div at bounding box center [426, 88] width 32 height 13
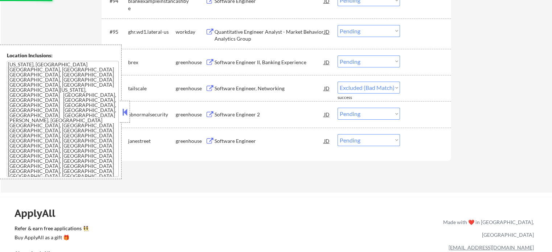
select select ""pending""
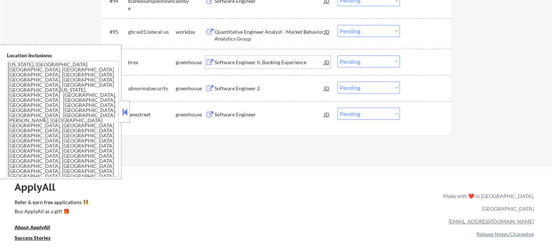
click at [228, 64] on div "Software Engineer II, Banking Experience" at bounding box center [269, 62] width 110 height 7
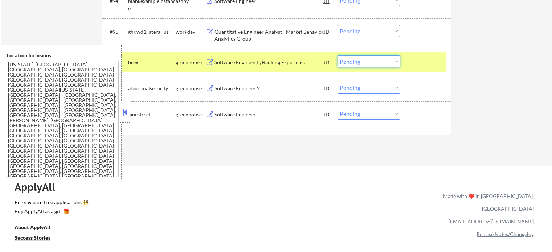
click at [350, 57] on select "Choose an option... Pending Applied Excluded (Questions) Excluded (Expired) Exc…" at bounding box center [369, 62] width 62 height 12
click at [338, 56] on select "Choose an option... Pending Applied Excluded (Questions) Excluded (Expired) Exc…" at bounding box center [369, 62] width 62 height 12
click at [417, 60] on div at bounding box center [426, 62] width 32 height 13
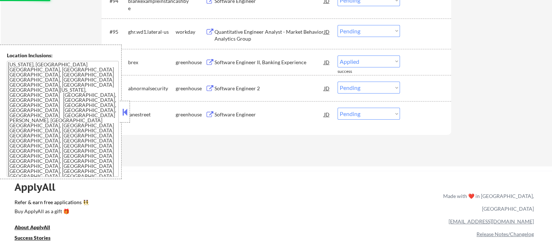
select select ""pending""
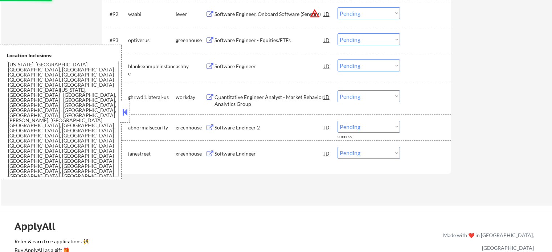
scroll to position [2835, 0]
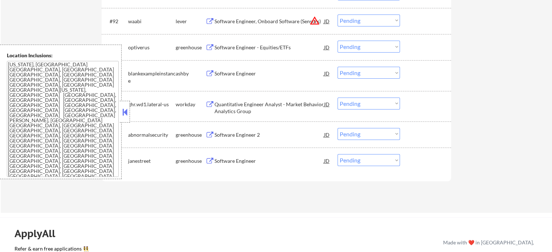
click at [241, 75] on div "Software Engineer" at bounding box center [269, 73] width 110 height 7
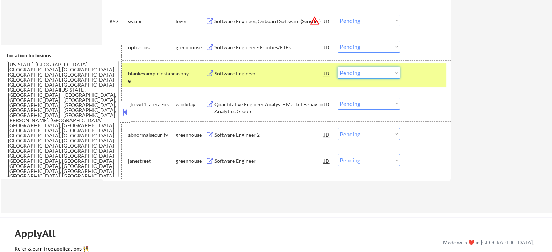
click at [392, 75] on select "Choose an option... Pending Applied Excluded (Questions) Excluded (Expired) Exc…" at bounding box center [369, 73] width 62 height 12
click at [338, 67] on select "Choose an option... Pending Applied Excluded (Questions) Excluded (Expired) Exc…" at bounding box center [369, 73] width 62 height 12
click at [424, 72] on div at bounding box center [426, 73] width 32 height 13
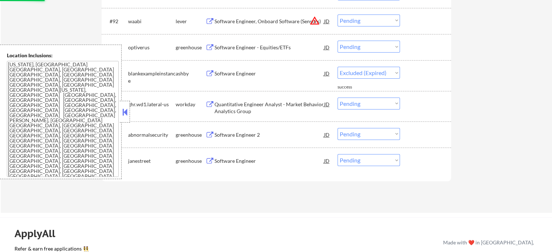
select select ""pending""
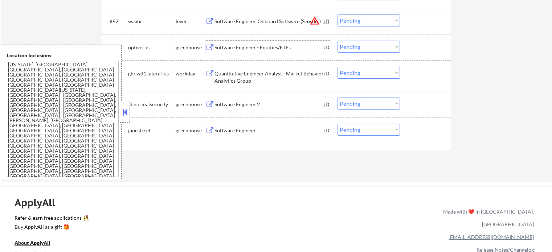
click at [233, 50] on div "Software Engineer - Equities/ETFs" at bounding box center [269, 47] width 110 height 7
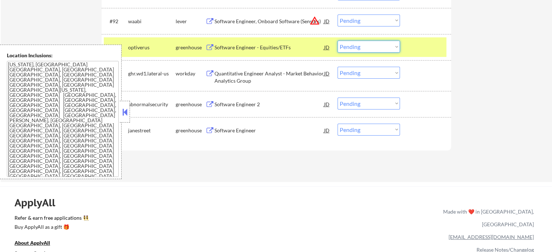
click at [356, 44] on select "Choose an option... Pending Applied Excluded (Questions) Excluded (Expired) Exc…" at bounding box center [369, 47] width 62 height 12
click at [338, 41] on select "Choose an option... Pending Applied Excluded (Questions) Excluded (Expired) Exc…" at bounding box center [369, 47] width 62 height 12
click at [413, 46] on div at bounding box center [426, 47] width 32 height 13
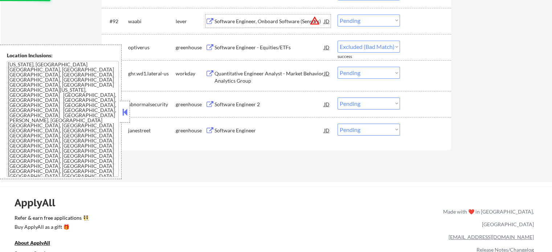
click at [289, 21] on div "Software Engineer, Onboard Software (Sensors)" at bounding box center [269, 21] width 110 height 7
select select ""pending""
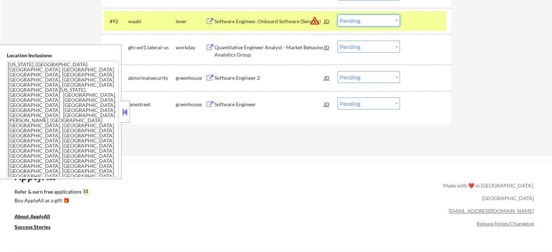
click at [357, 16] on select "Choose an option... Pending Applied Excluded (Questions) Excluded (Expired) Exc…" at bounding box center [369, 21] width 62 height 12
click at [338, 15] on select "Choose an option... Pending Applied Excluded (Questions) Excluded (Expired) Exc…" at bounding box center [369, 21] width 62 height 12
click at [413, 20] on div at bounding box center [426, 21] width 32 height 13
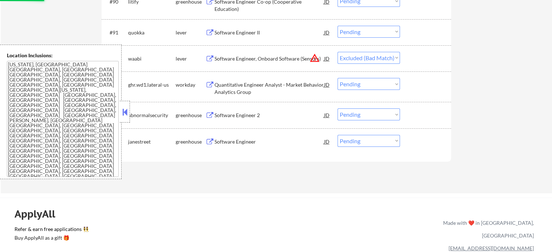
scroll to position [2762, 0]
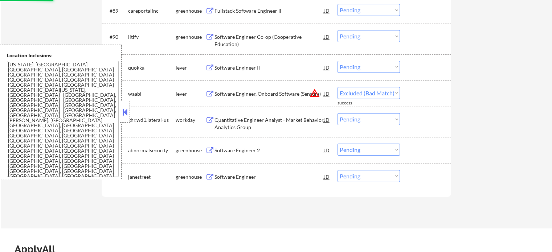
select select ""pending""
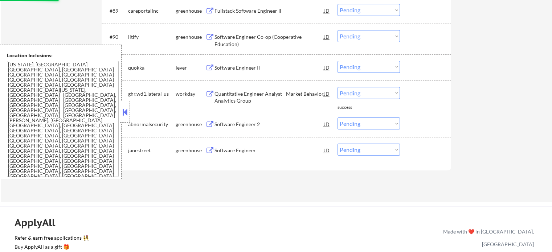
click at [233, 69] on div "Software Engineer II" at bounding box center [269, 67] width 110 height 7
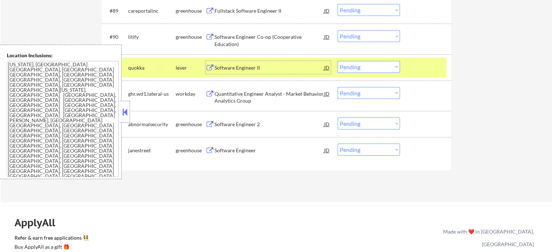
click at [425, 70] on div at bounding box center [426, 67] width 32 height 13
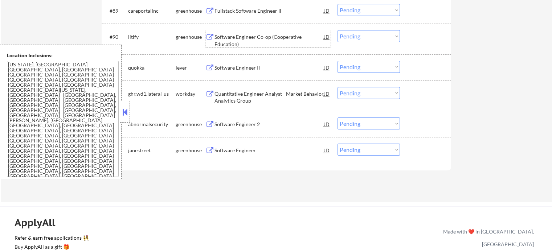
click at [244, 45] on div "Software Engineer Co-op (Cooperative Education)" at bounding box center [269, 40] width 110 height 14
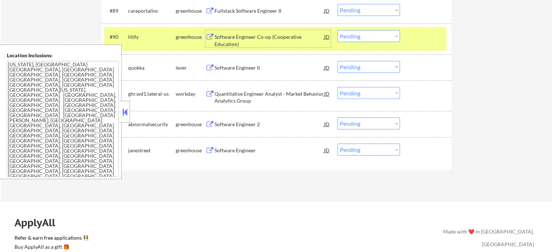
click at [365, 38] on select "Choose an option... Pending Applied Excluded (Questions) Excluded (Expired) Exc…" at bounding box center [369, 36] width 62 height 12
click at [338, 30] on select "Choose an option... Pending Applied Excluded (Questions) Excluded (Expired) Exc…" at bounding box center [369, 36] width 62 height 12
click at [416, 41] on div at bounding box center [426, 36] width 32 height 13
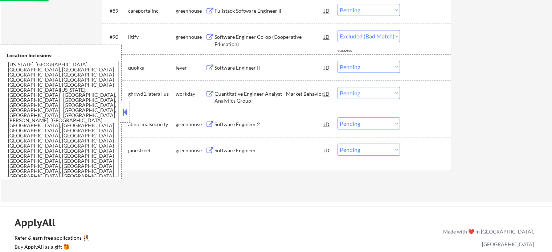
click at [256, 12] on div "Fullstack Software Engineer II" at bounding box center [269, 10] width 110 height 7
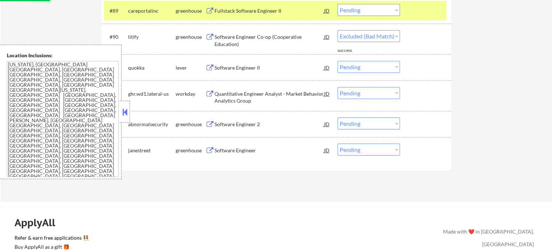
select select ""pending""
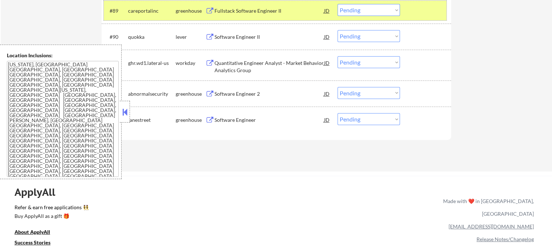
click at [414, 8] on div at bounding box center [426, 10] width 32 height 13
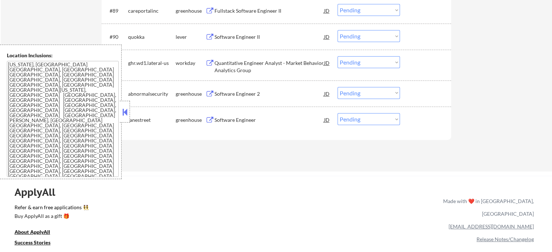
scroll to position [2690, 0]
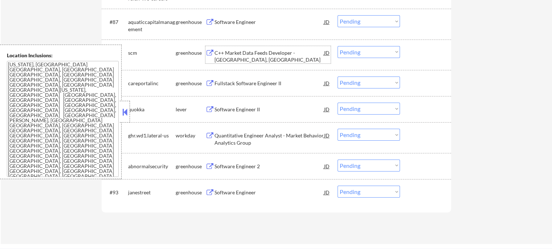
click at [266, 49] on div "C++ Market Data Feeds Developer - Jersey City, NJ" at bounding box center [269, 54] width 110 height 17
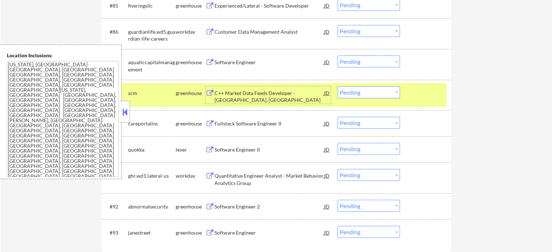
scroll to position [2617, 0]
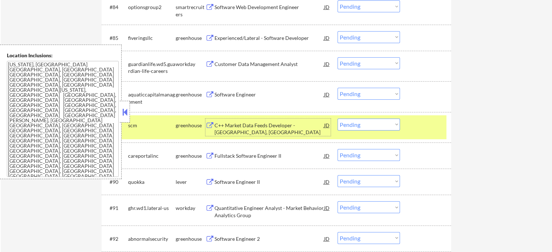
click at [252, 95] on div "Software Engineer" at bounding box center [269, 94] width 110 height 7
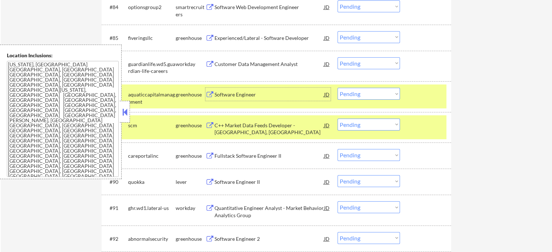
click at [422, 95] on div at bounding box center [426, 94] width 32 height 13
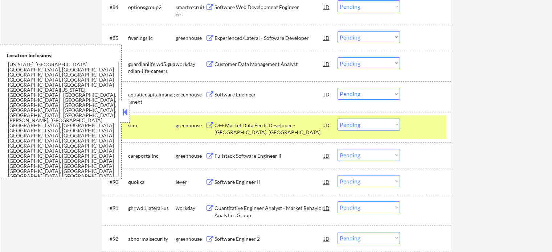
click at [414, 127] on div at bounding box center [426, 125] width 32 height 13
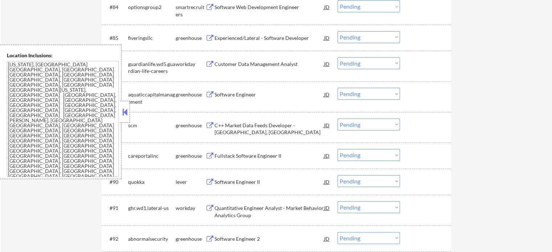
click at [237, 41] on div "Experienced/Lateral - Software Developer" at bounding box center [269, 37] width 110 height 7
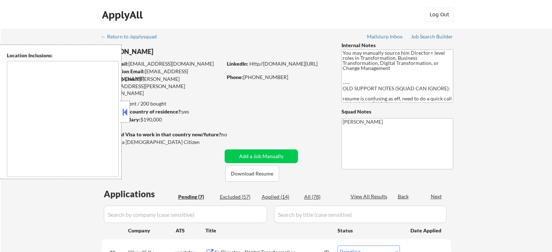
select select ""pending""
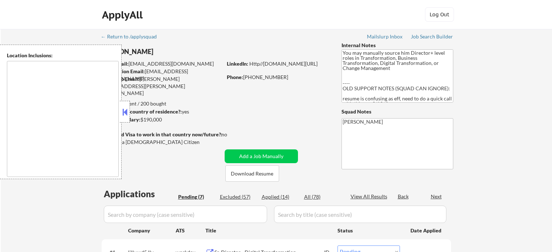
select select ""pending""
type textarea "[GEOGRAPHIC_DATA], [GEOGRAPHIC_DATA] [GEOGRAPHIC_DATA], [GEOGRAPHIC_DATA] [GEOG…"
